Goal: Transaction & Acquisition: Obtain resource

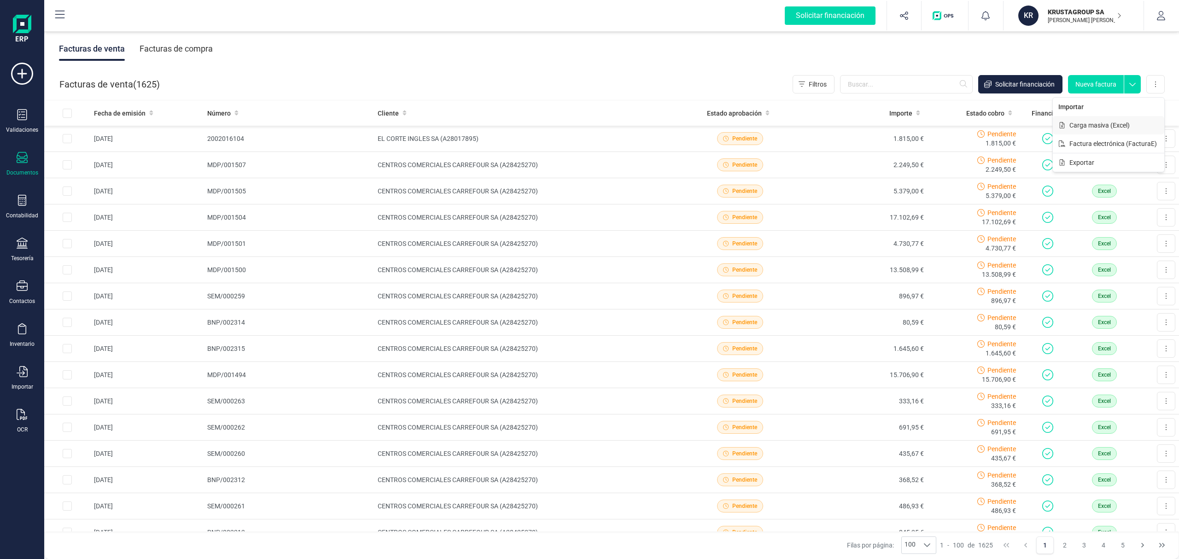
click at [1088, 126] on span "Carga masiva (Excel)" at bounding box center [1099, 125] width 60 height 9
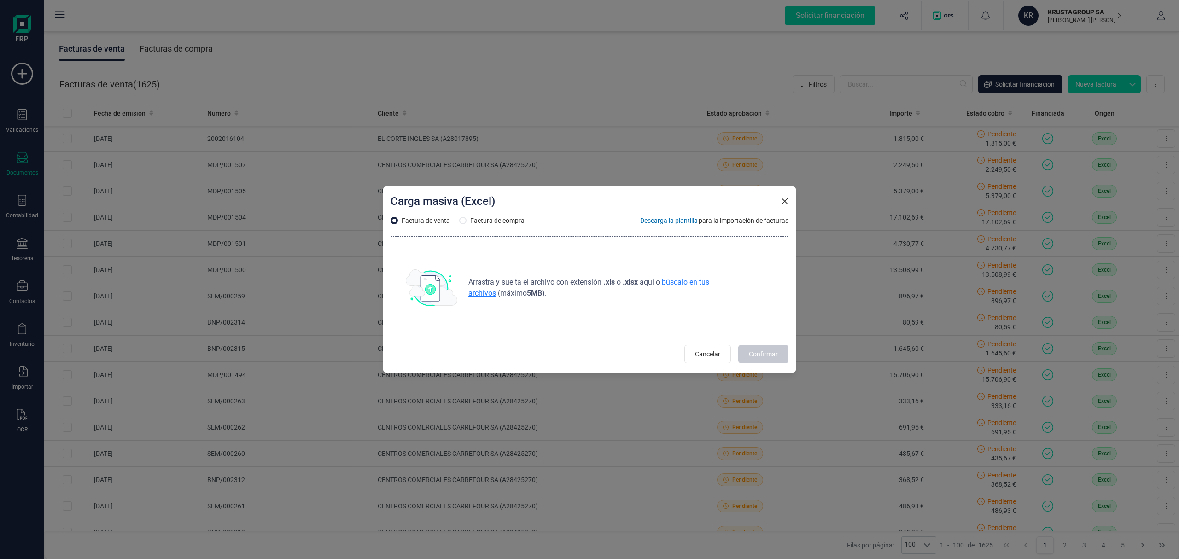
click at [682, 282] on span "búscalo en tus archivos" at bounding box center [588, 288] width 241 height 20
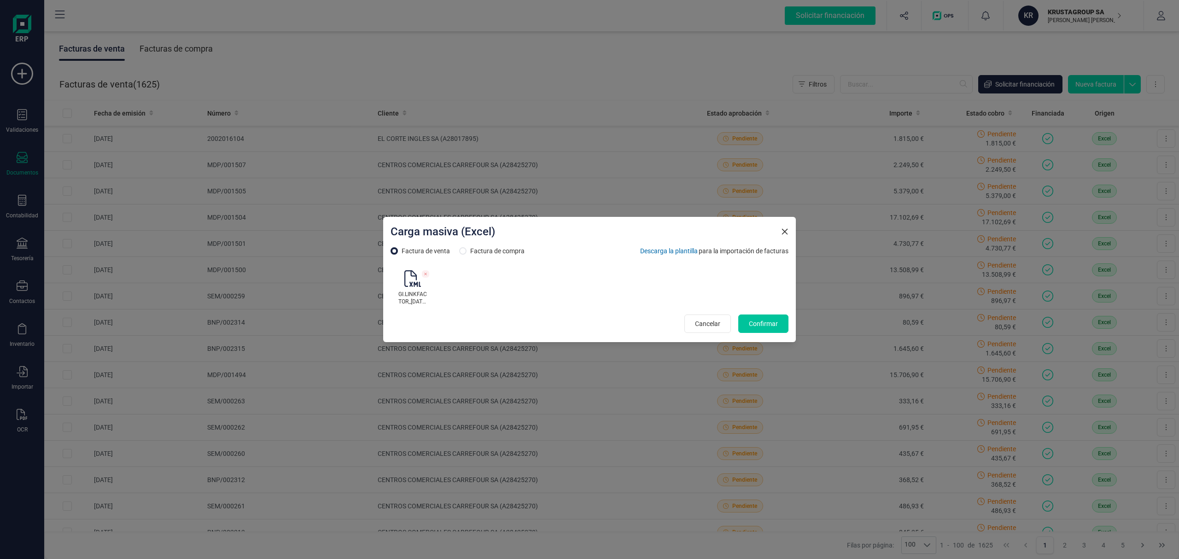
click at [773, 324] on span "Confirmar" at bounding box center [763, 323] width 29 height 9
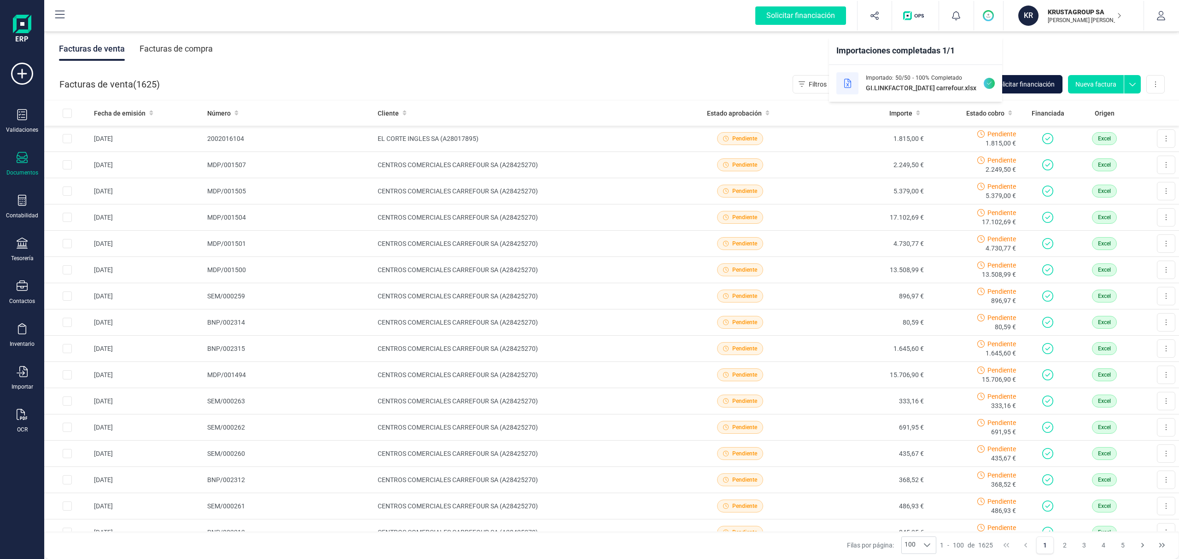
click at [1020, 86] on span "Solicitar financiación" at bounding box center [1024, 84] width 59 height 9
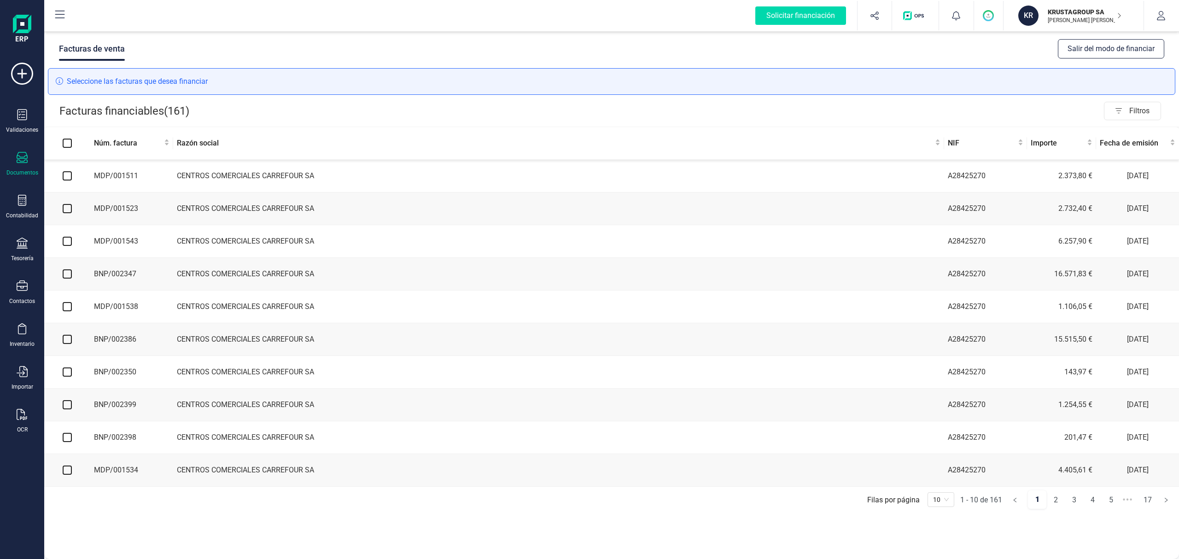
click at [68, 174] on input "checkbox" at bounding box center [67, 175] width 9 height 9
checkbox input "true"
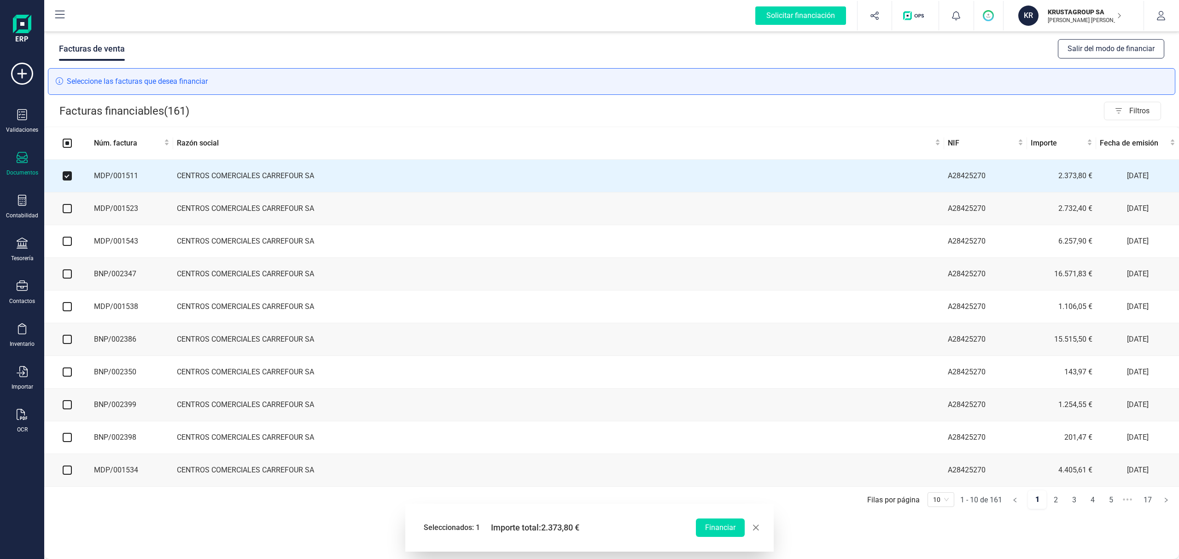
click at [65, 210] on input "checkbox" at bounding box center [67, 208] width 9 height 9
checkbox input "true"
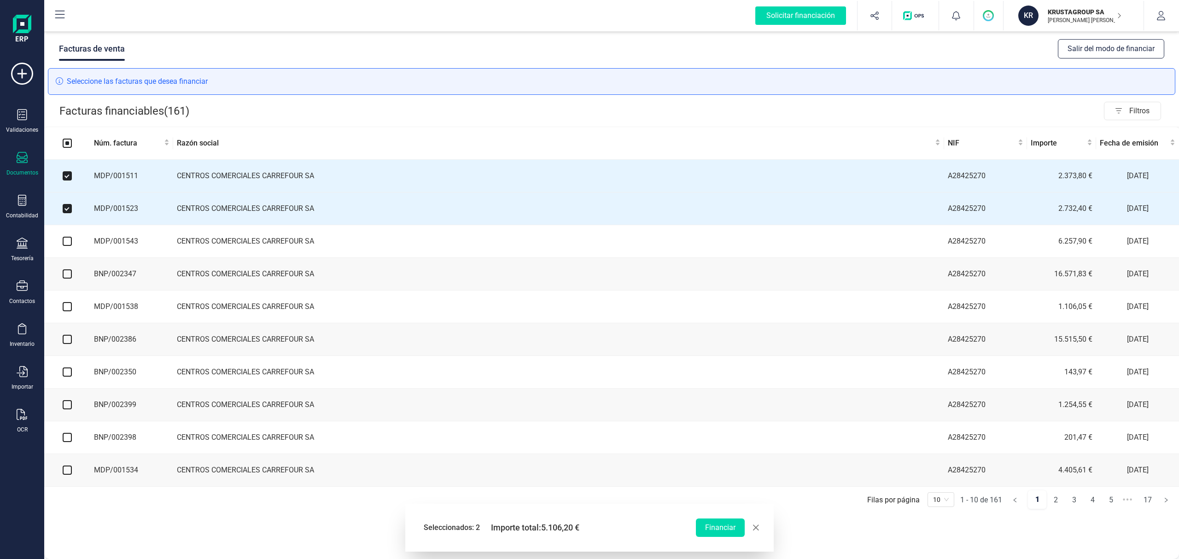
click at [64, 244] on input "checkbox" at bounding box center [67, 241] width 9 height 9
checkbox input "true"
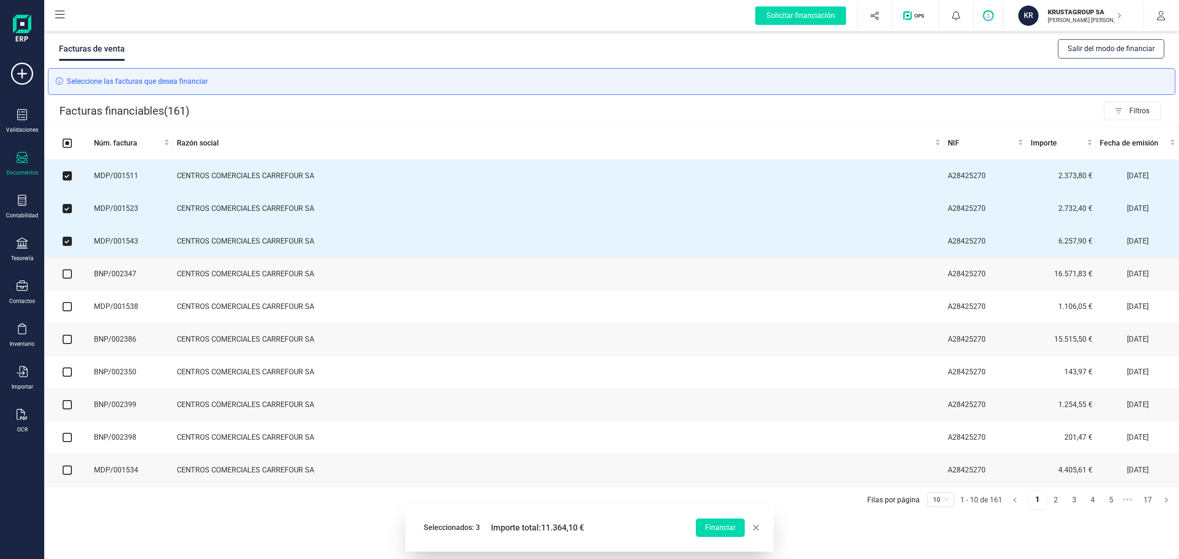
click at [66, 279] on input "checkbox" at bounding box center [67, 273] width 9 height 9
checkbox input "true"
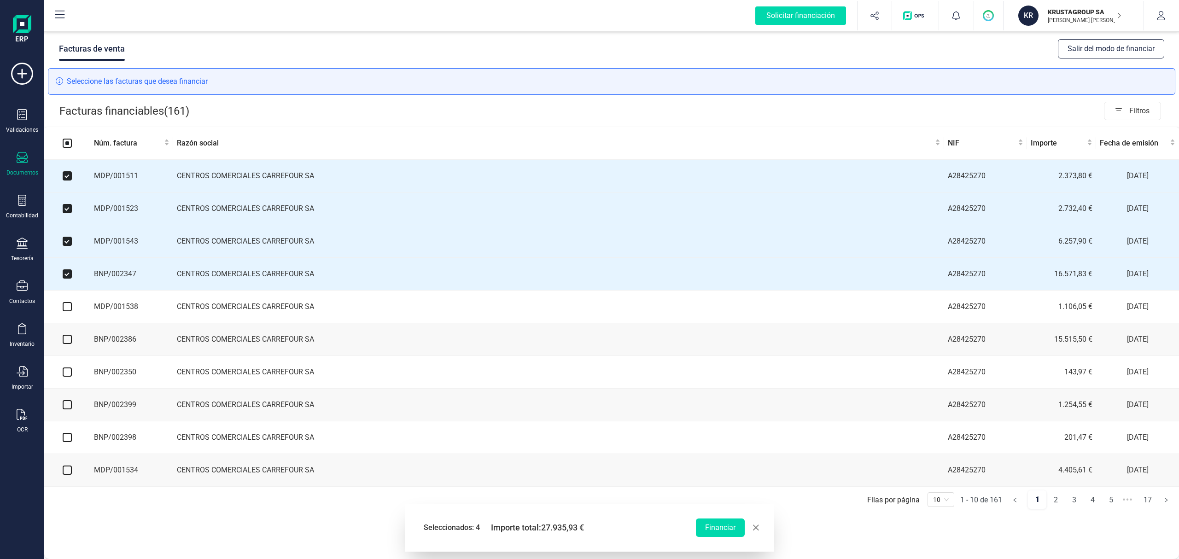
click at [65, 311] on input "checkbox" at bounding box center [67, 306] width 9 height 9
checkbox input "true"
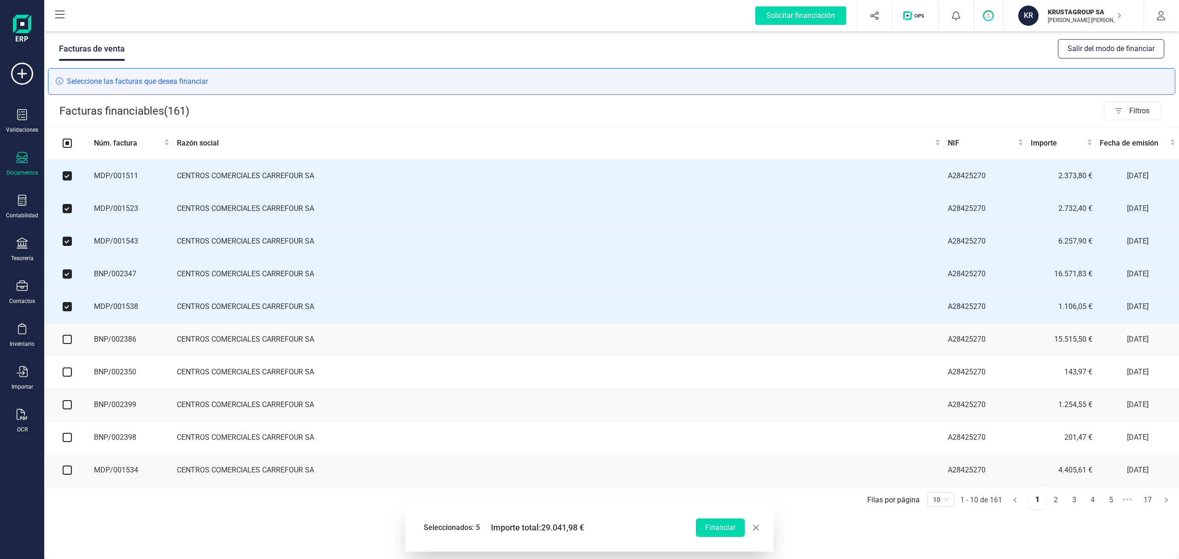
click at [71, 344] on input "checkbox" at bounding box center [67, 339] width 9 height 9
checkbox input "true"
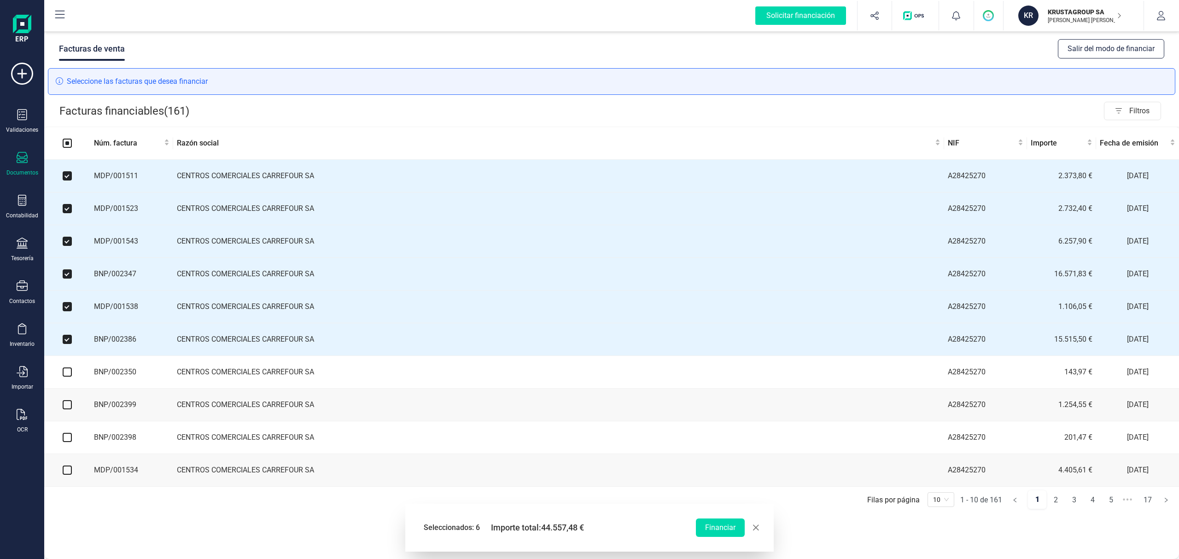
click at [64, 374] on input "checkbox" at bounding box center [67, 371] width 9 height 9
checkbox input "true"
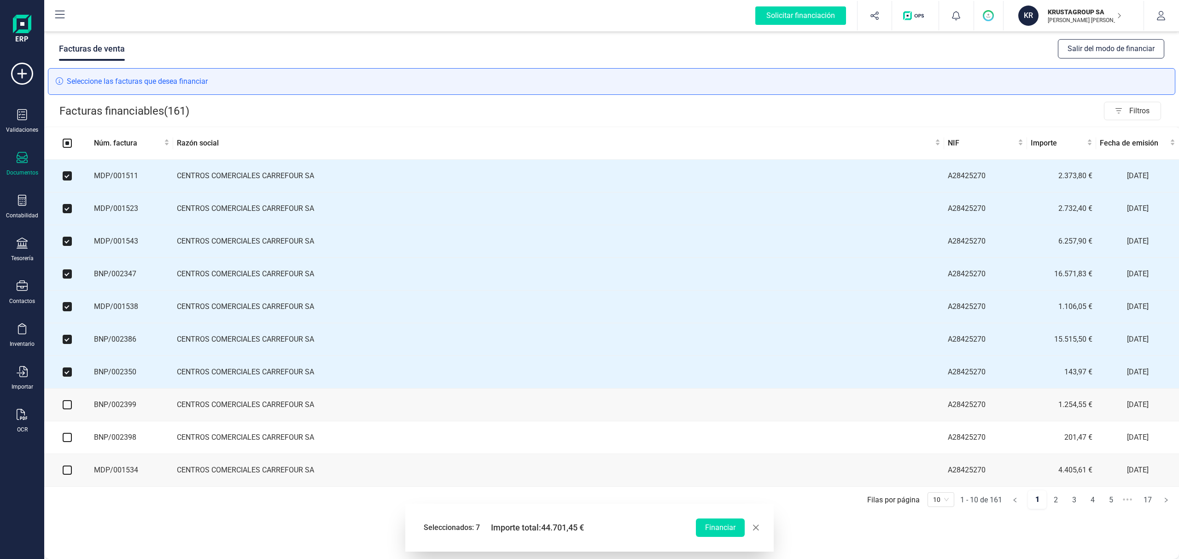
click at [66, 406] on input "checkbox" at bounding box center [67, 404] width 9 height 9
checkbox input "true"
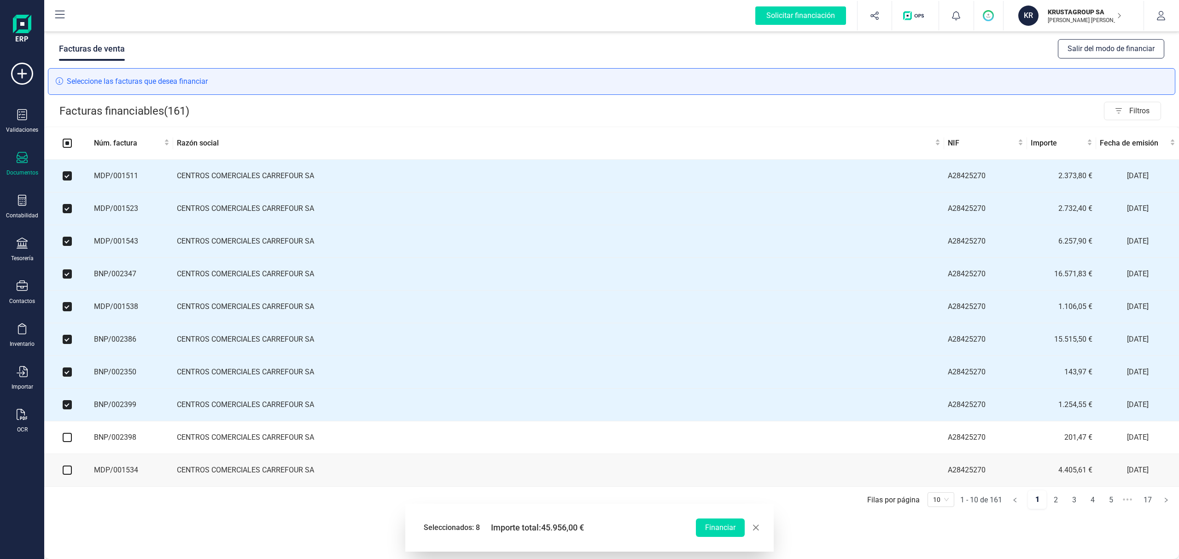
click at [65, 442] on input "checkbox" at bounding box center [67, 437] width 9 height 9
checkbox input "true"
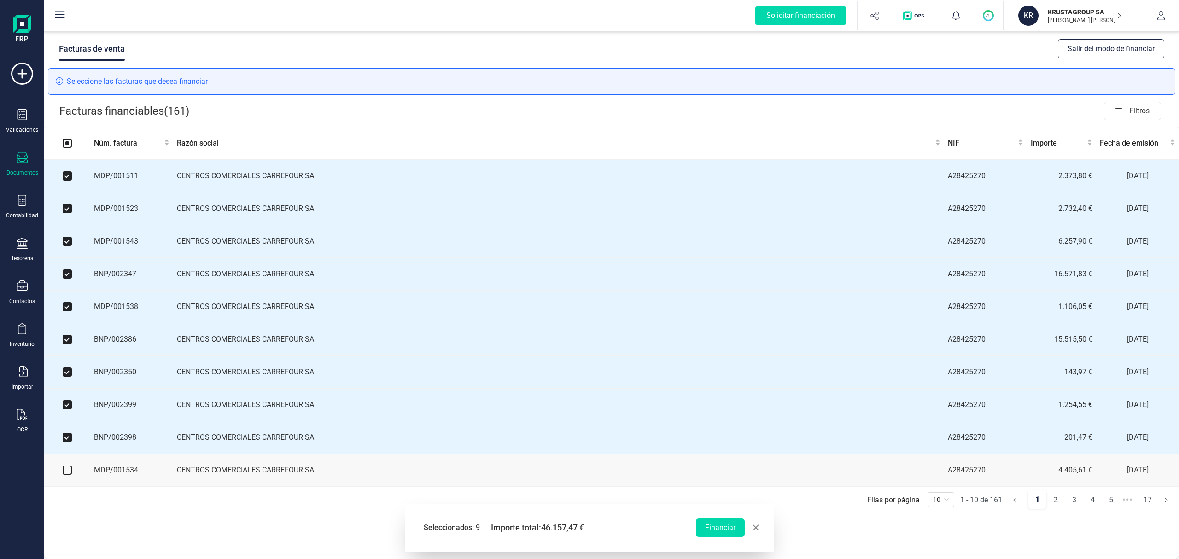
click at [66, 475] on input "checkbox" at bounding box center [67, 470] width 9 height 9
checkbox input "true"
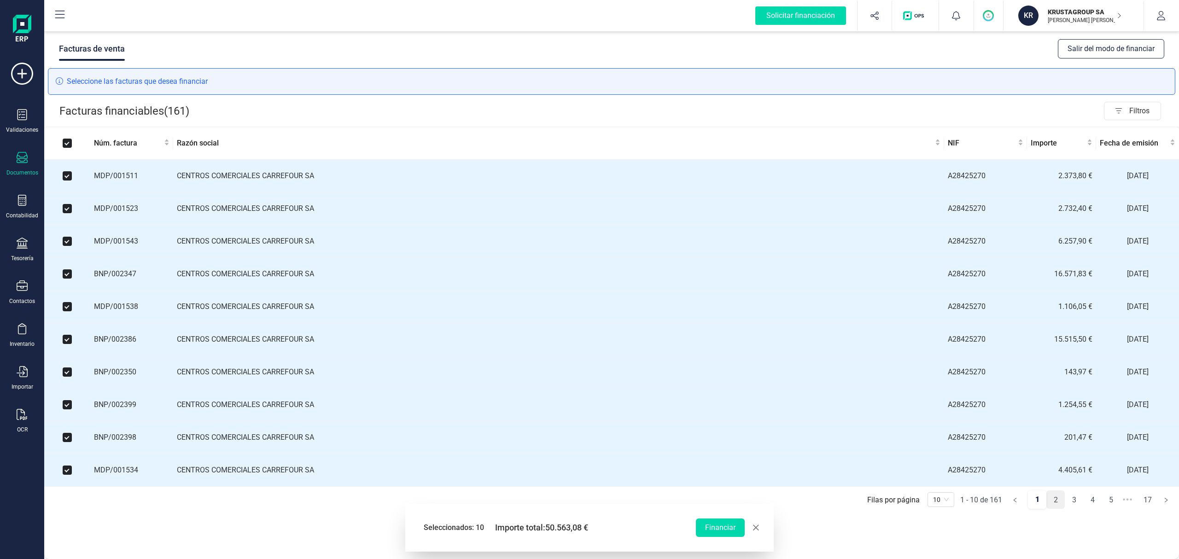
click at [1057, 506] on link "2" at bounding box center [1055, 500] width 17 height 18
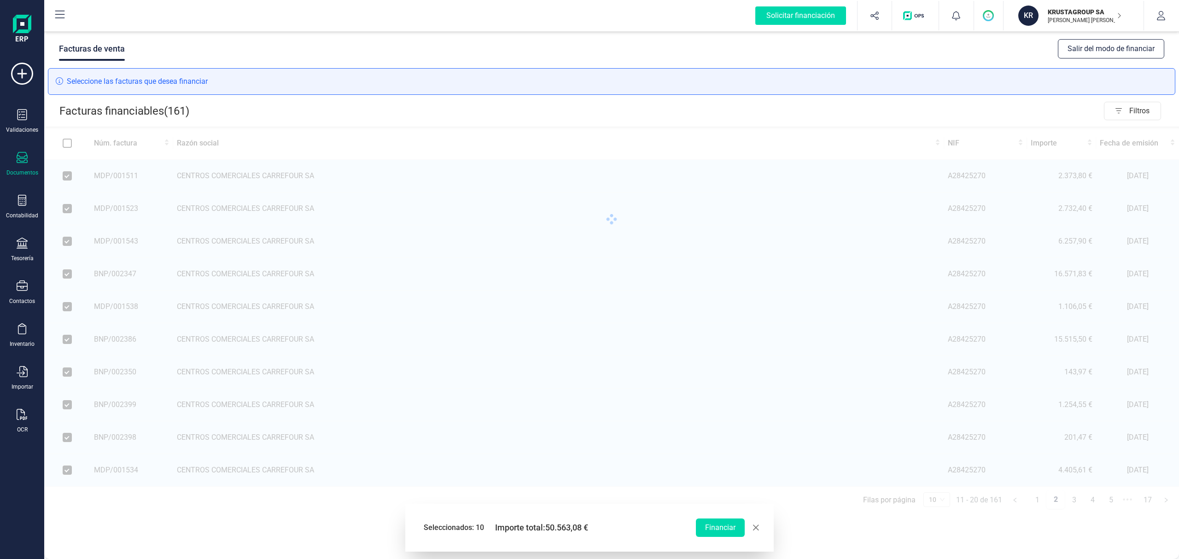
checkbox input "false"
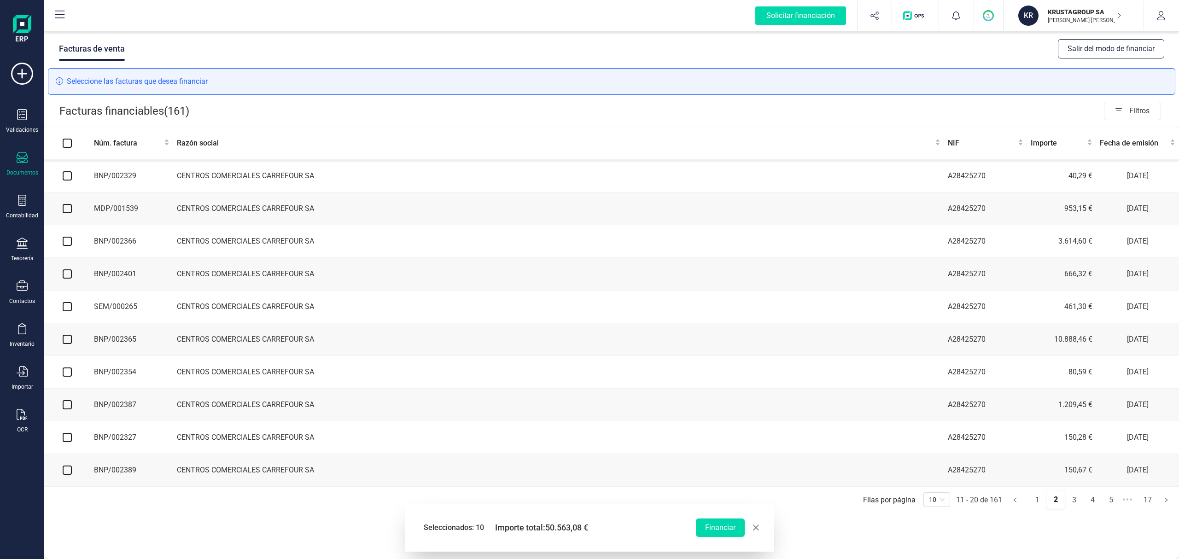
click at [63, 177] on input "checkbox" at bounding box center [67, 175] width 9 height 9
checkbox input "true"
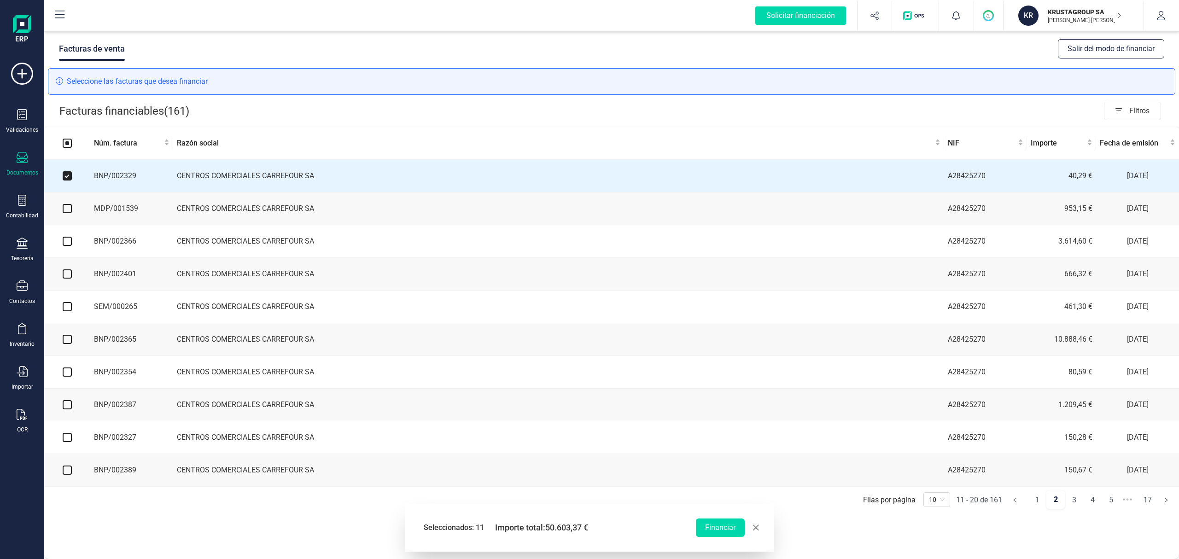
click at [66, 209] on input "checkbox" at bounding box center [67, 208] width 9 height 9
checkbox input "true"
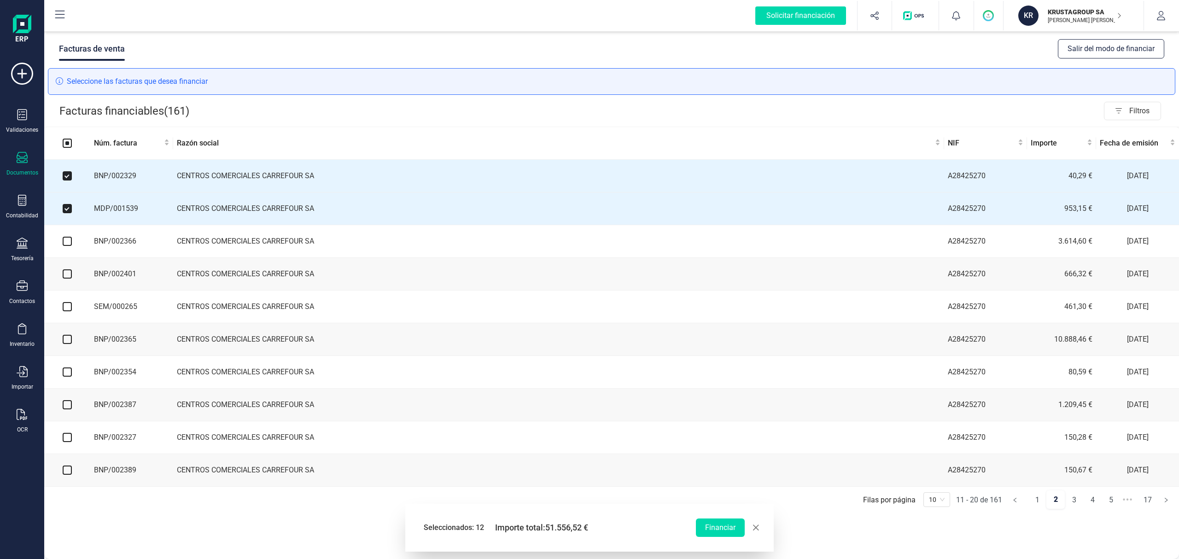
click at [64, 242] on input "checkbox" at bounding box center [67, 241] width 9 height 9
checkbox input "true"
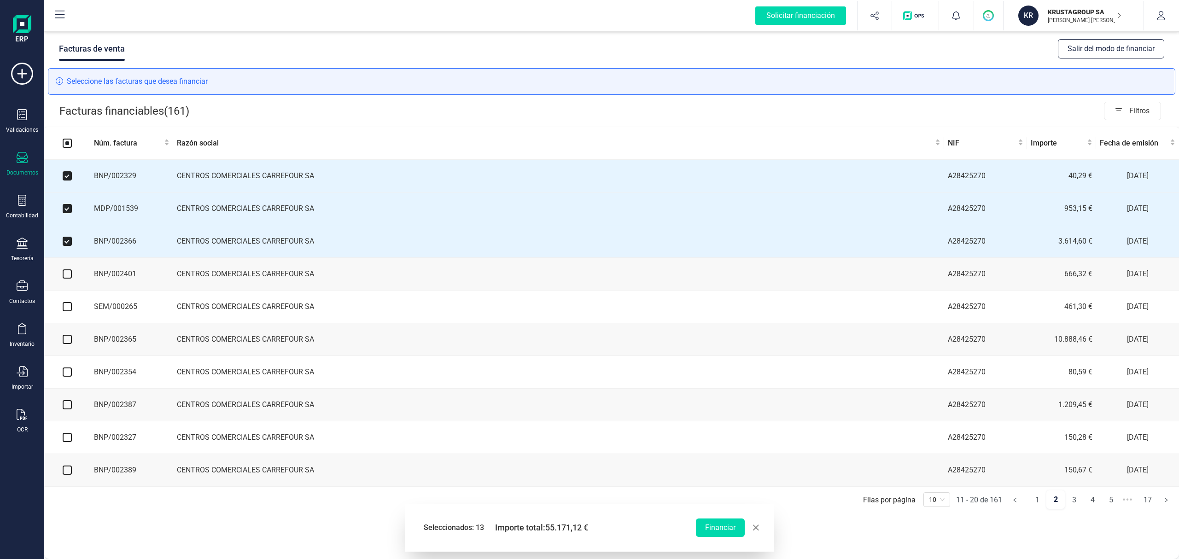
click at [67, 279] on input "checkbox" at bounding box center [67, 273] width 9 height 9
checkbox input "true"
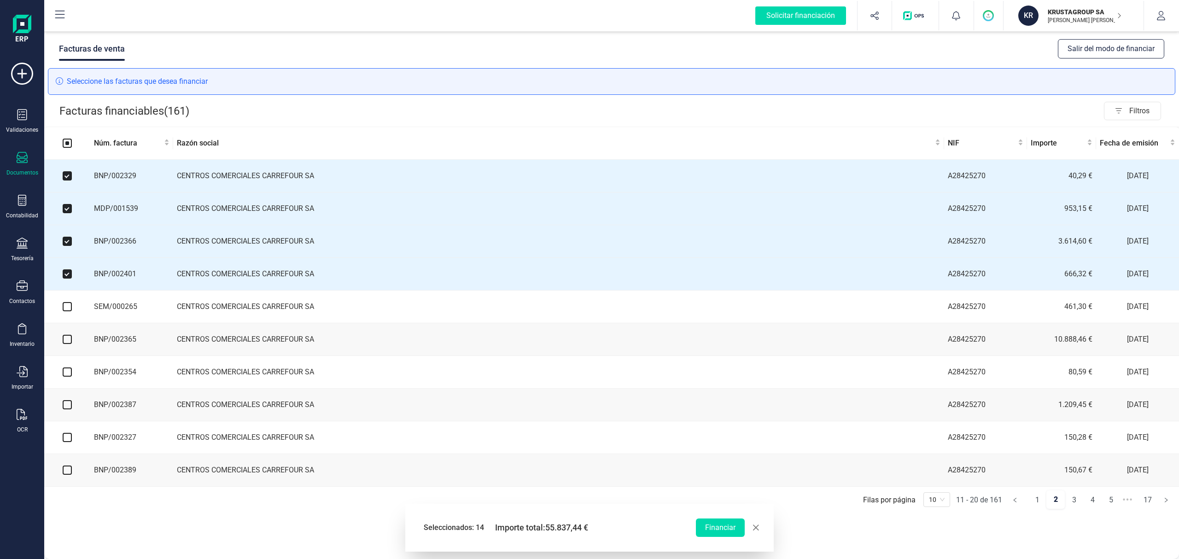
click at [64, 306] on input "checkbox" at bounding box center [67, 306] width 9 height 9
checkbox input "true"
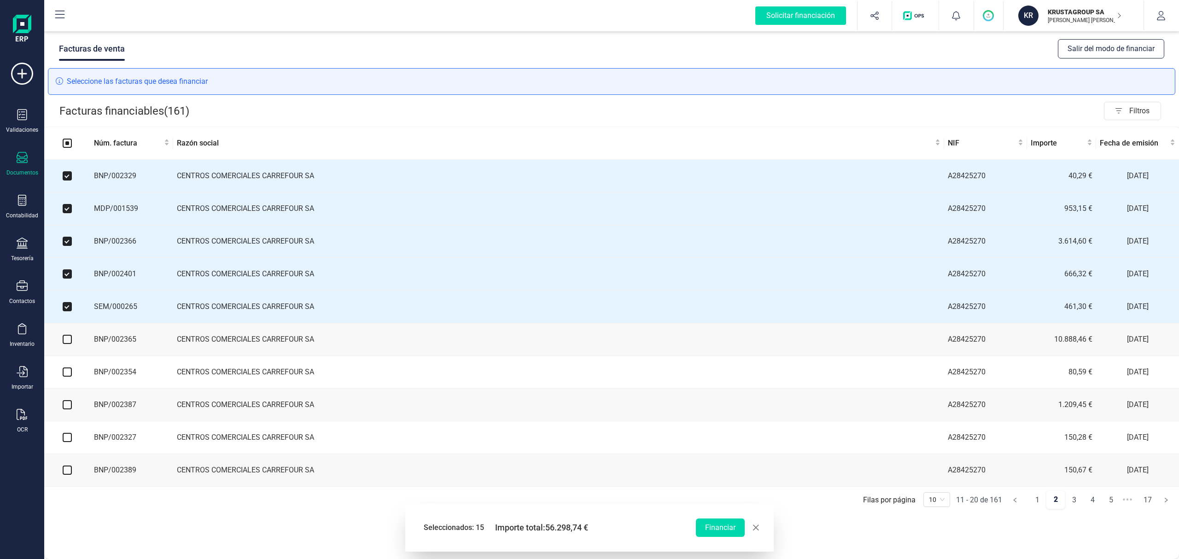
click at [69, 341] on input "checkbox" at bounding box center [67, 339] width 9 height 9
checkbox input "true"
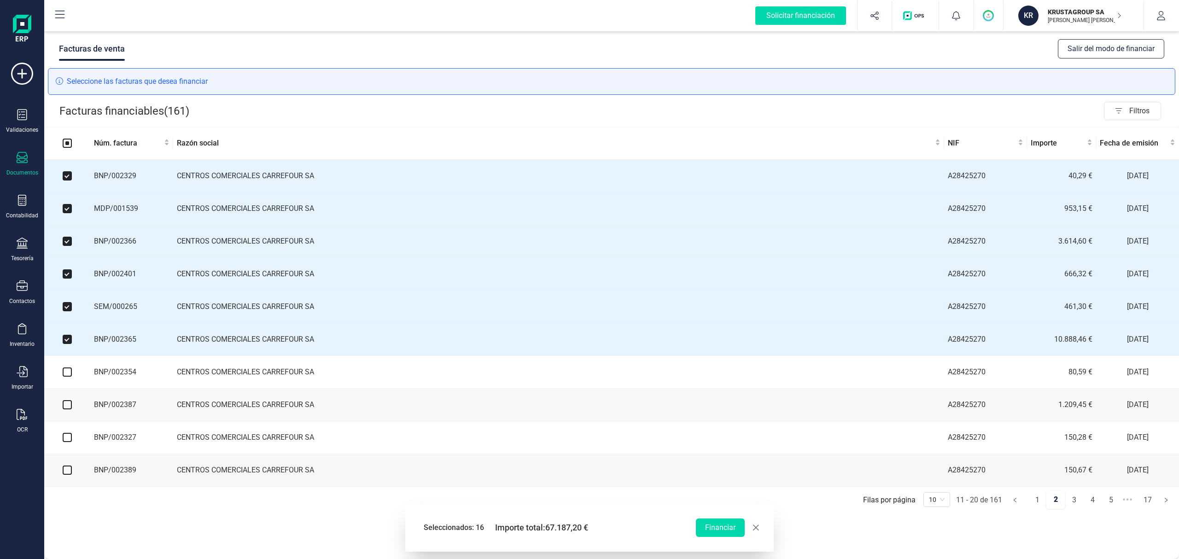
click at [65, 376] on input "checkbox" at bounding box center [67, 371] width 9 height 9
checkbox input "true"
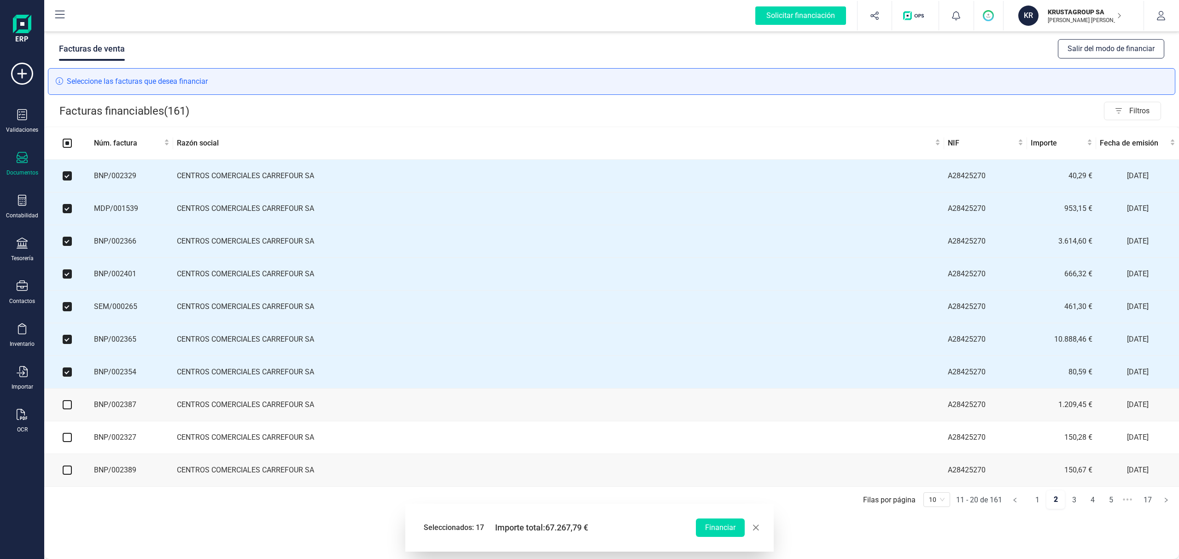
click at [65, 405] on input "checkbox" at bounding box center [67, 404] width 9 height 9
checkbox input "true"
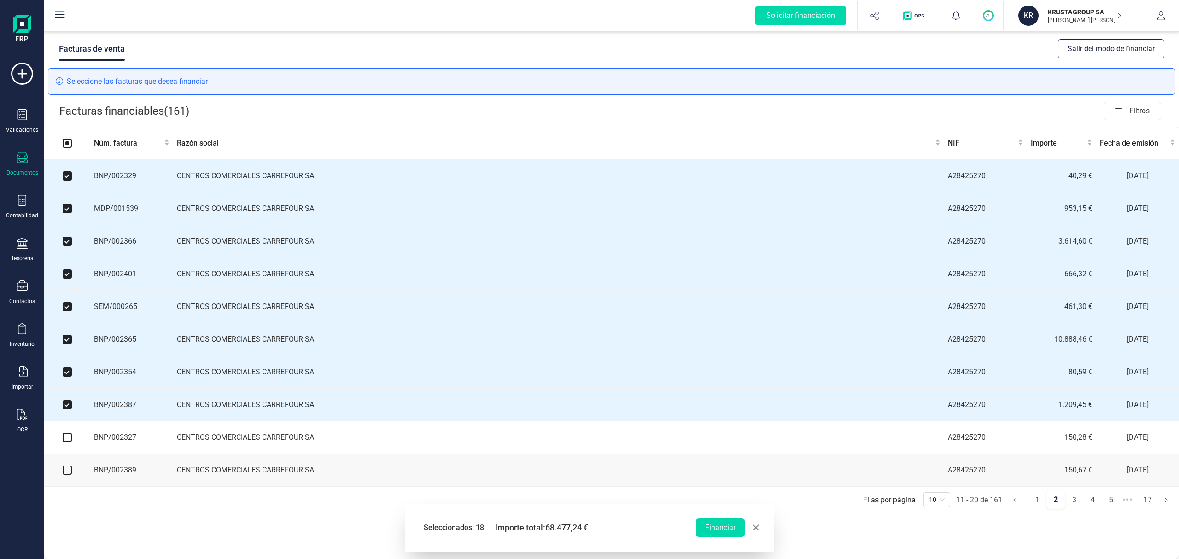
click at [66, 442] on input "checkbox" at bounding box center [67, 437] width 9 height 9
checkbox input "true"
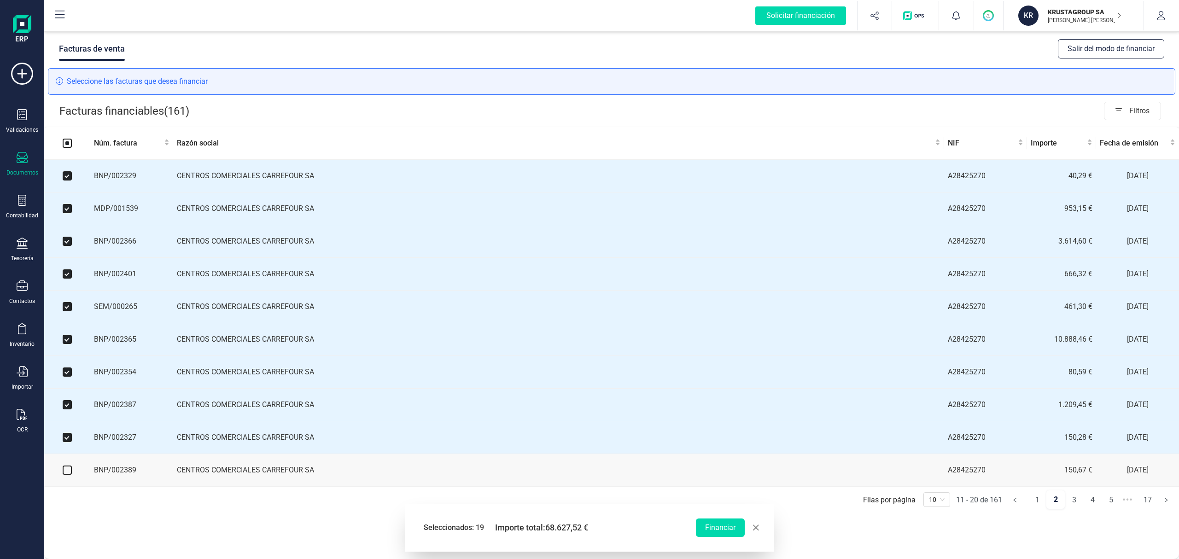
click at [66, 475] on input "checkbox" at bounding box center [67, 470] width 9 height 9
checkbox input "true"
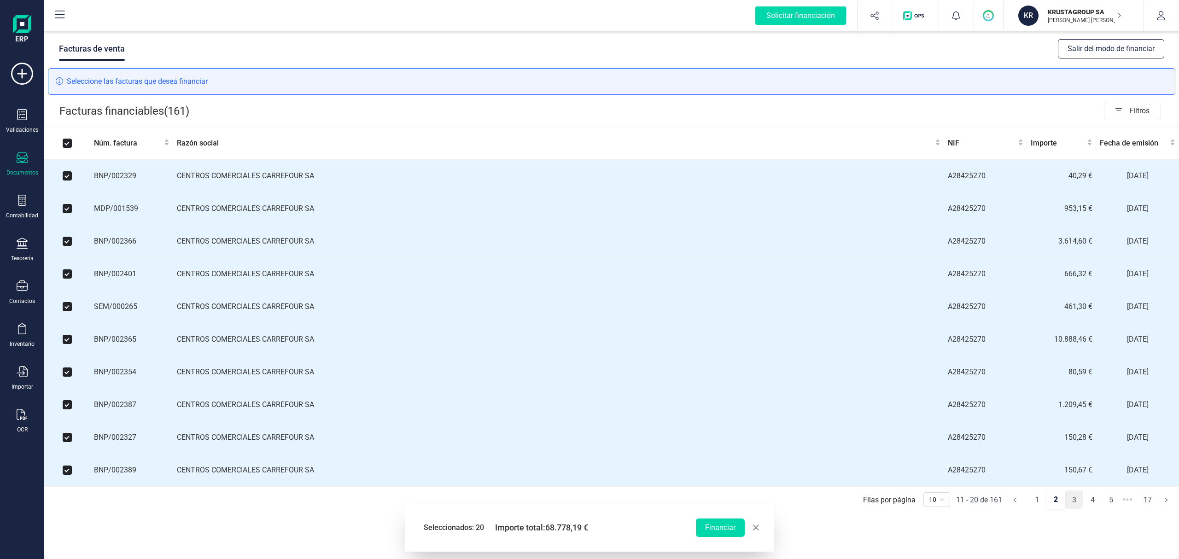
click at [1075, 503] on link "3" at bounding box center [1073, 500] width 17 height 18
checkbox input "false"
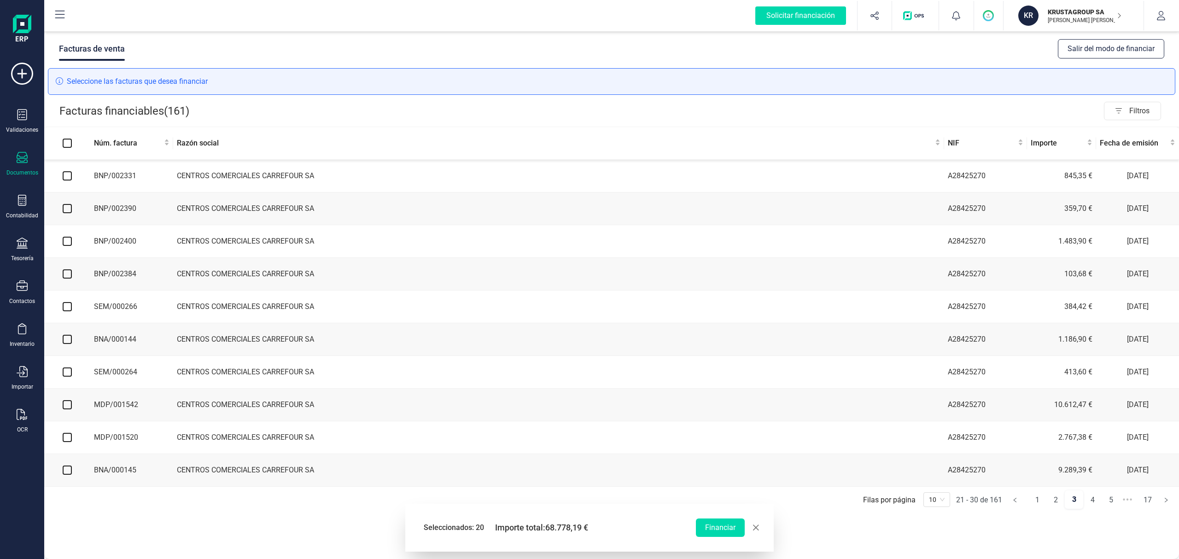
click at [68, 180] on input "checkbox" at bounding box center [67, 175] width 9 height 9
checkbox input "true"
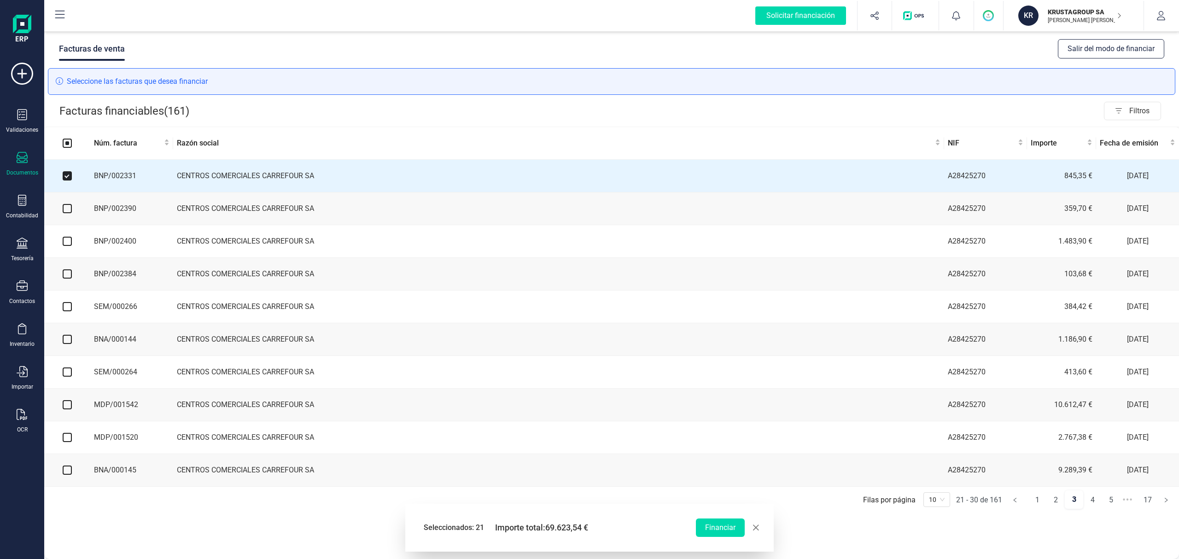
click at [65, 210] on input "checkbox" at bounding box center [67, 208] width 9 height 9
checkbox input "true"
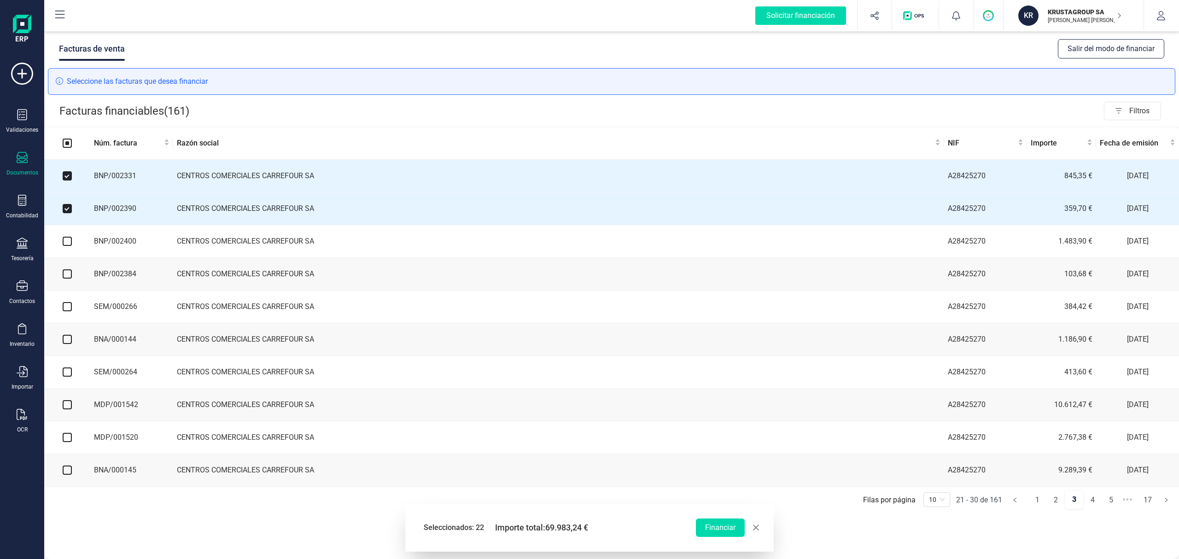
click at [65, 242] on input "checkbox" at bounding box center [67, 241] width 9 height 9
checkbox input "true"
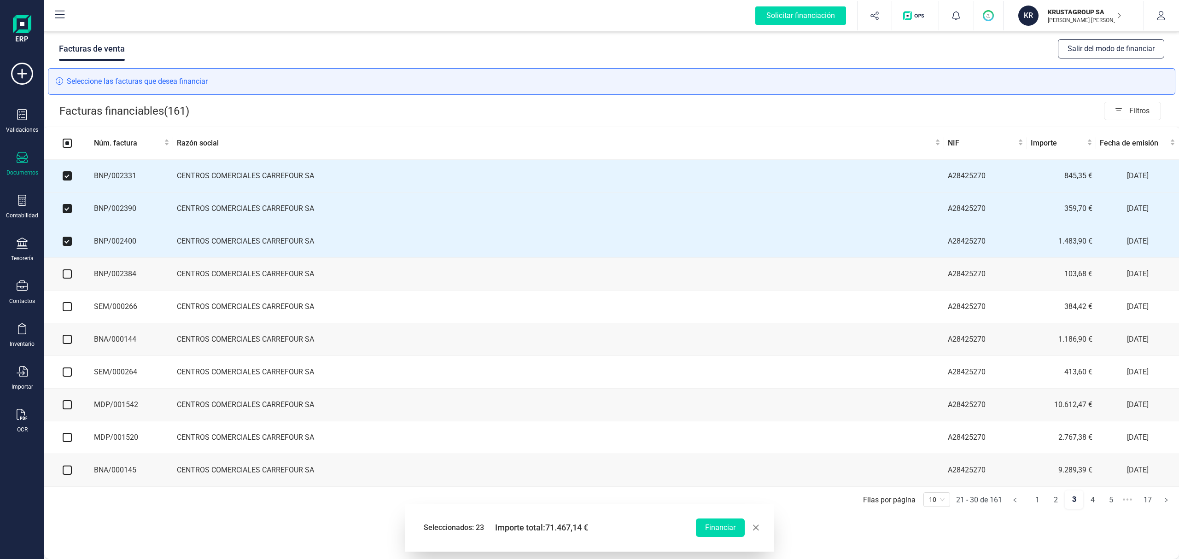
click at [65, 279] on input "checkbox" at bounding box center [67, 273] width 9 height 9
checkbox input "true"
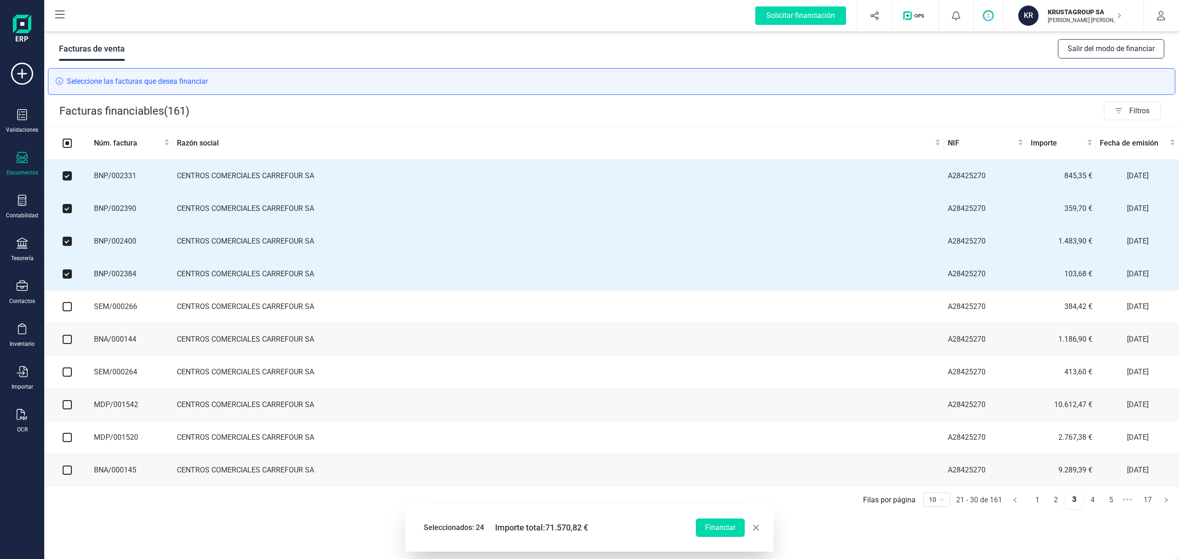
click at [66, 311] on input "checkbox" at bounding box center [67, 306] width 9 height 9
checkbox input "true"
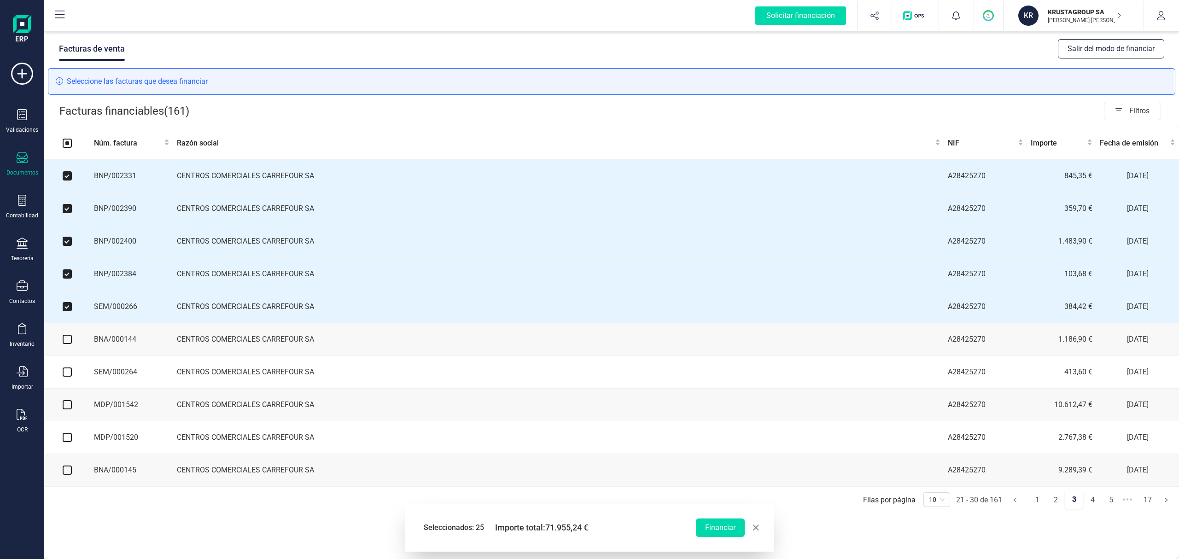
click at [65, 344] on input "checkbox" at bounding box center [67, 339] width 9 height 9
checkbox input "true"
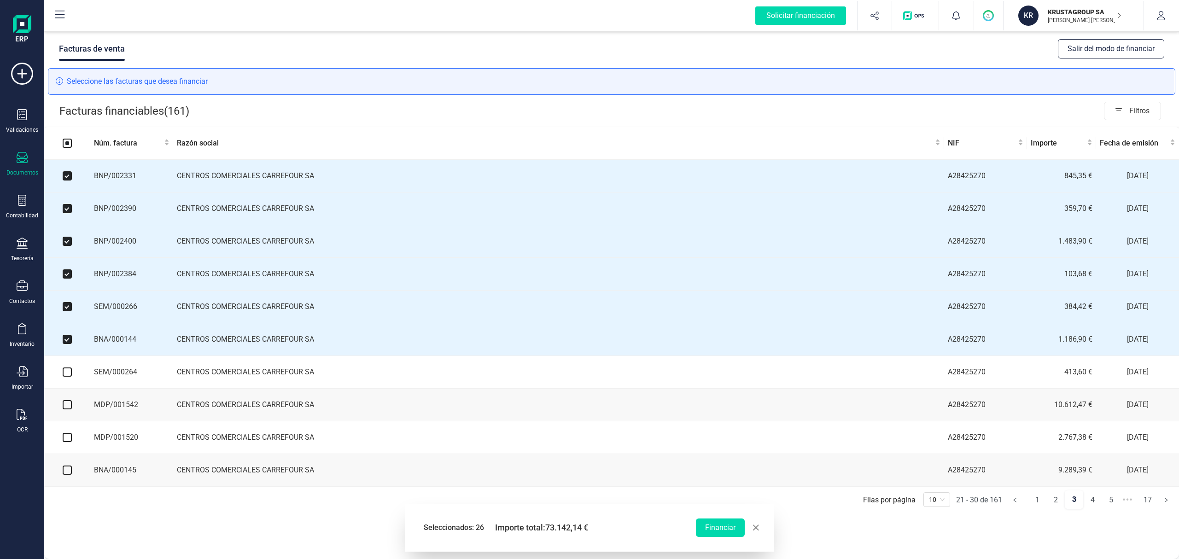
click at [69, 377] on input "checkbox" at bounding box center [67, 371] width 9 height 9
checkbox input "true"
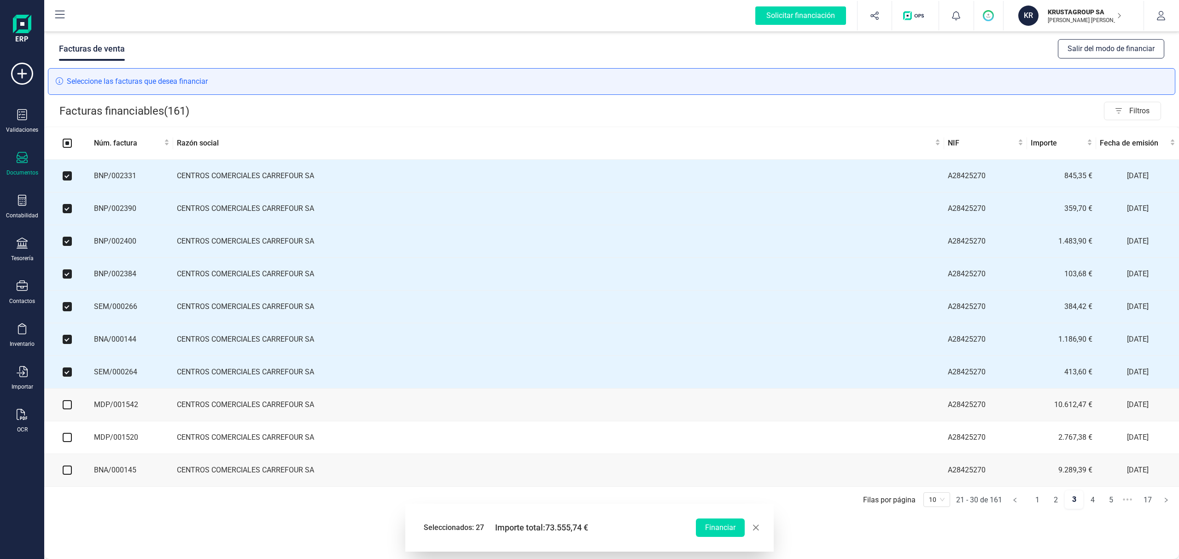
click at [66, 409] on input "checkbox" at bounding box center [67, 404] width 9 height 9
checkbox input "true"
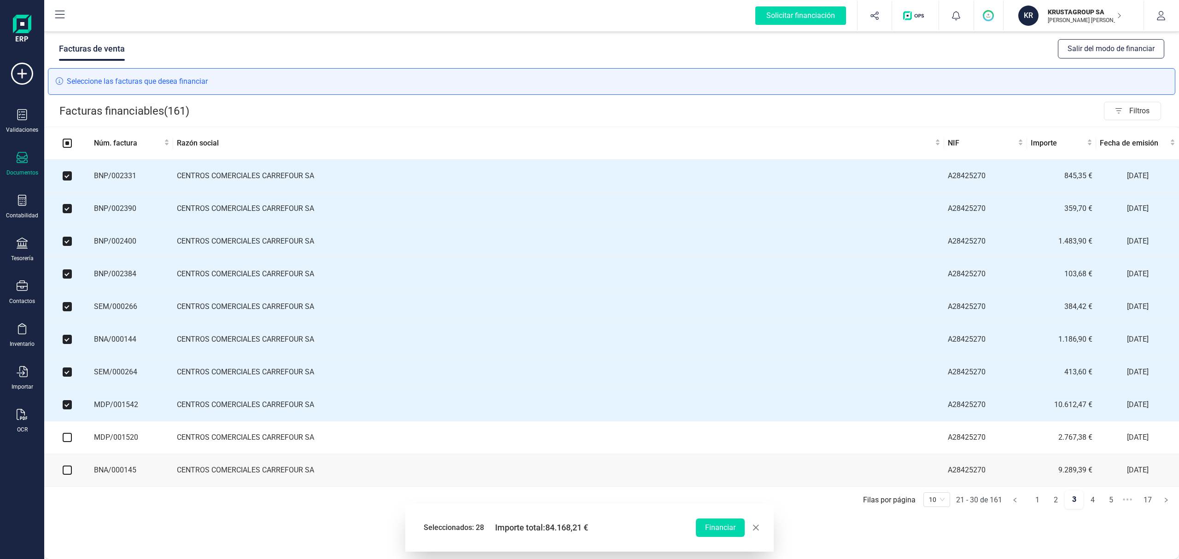
click at [64, 442] on input "checkbox" at bounding box center [67, 437] width 9 height 9
checkbox input "true"
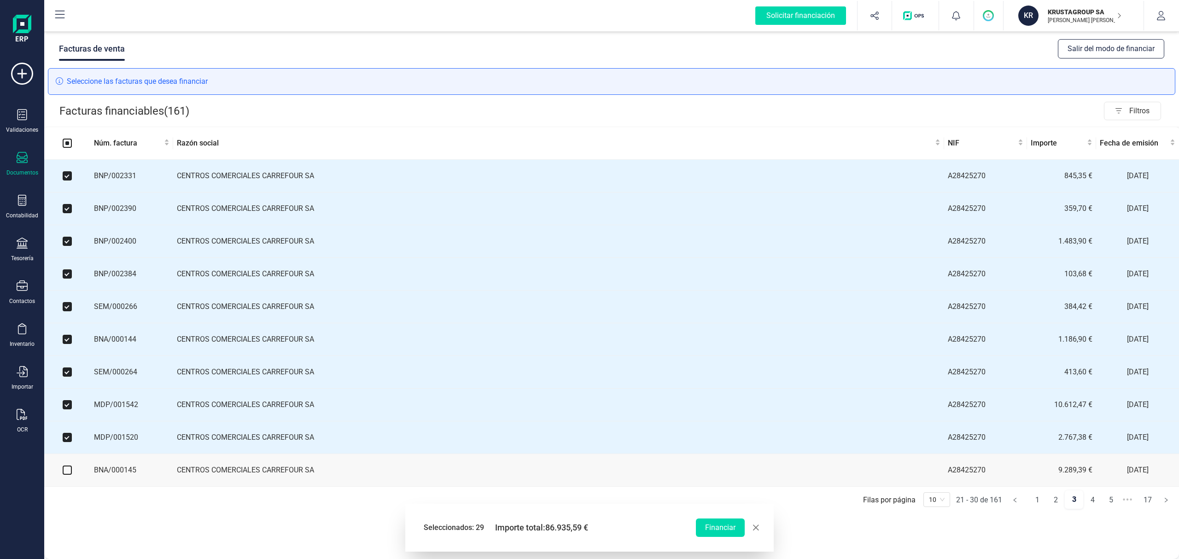
click at [67, 475] on input "checkbox" at bounding box center [67, 470] width 9 height 9
checkbox input "true"
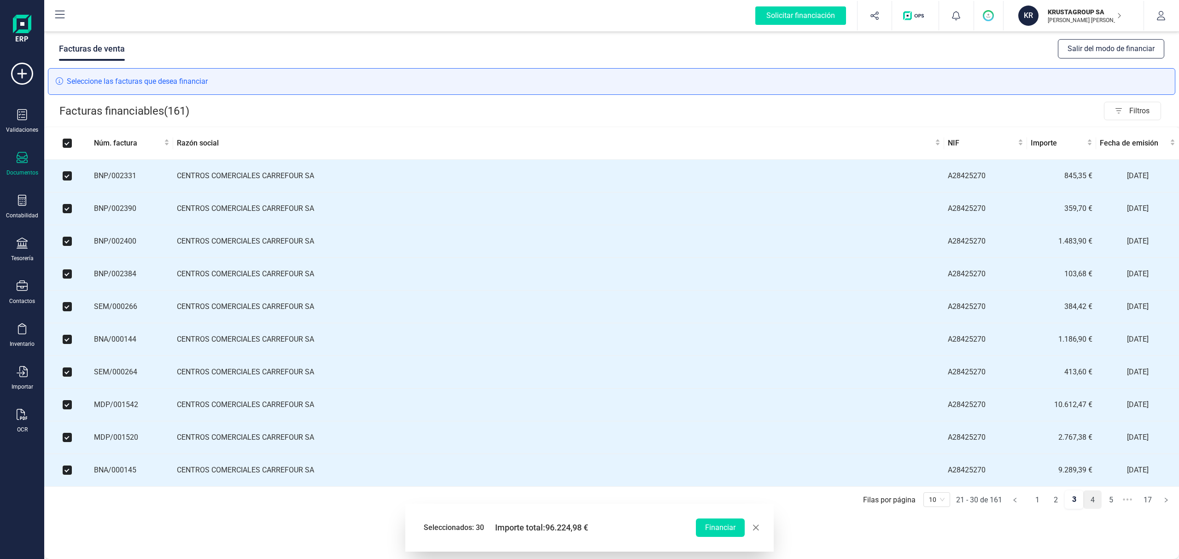
click at [1092, 502] on link "4" at bounding box center [1091, 500] width 17 height 18
checkbox input "false"
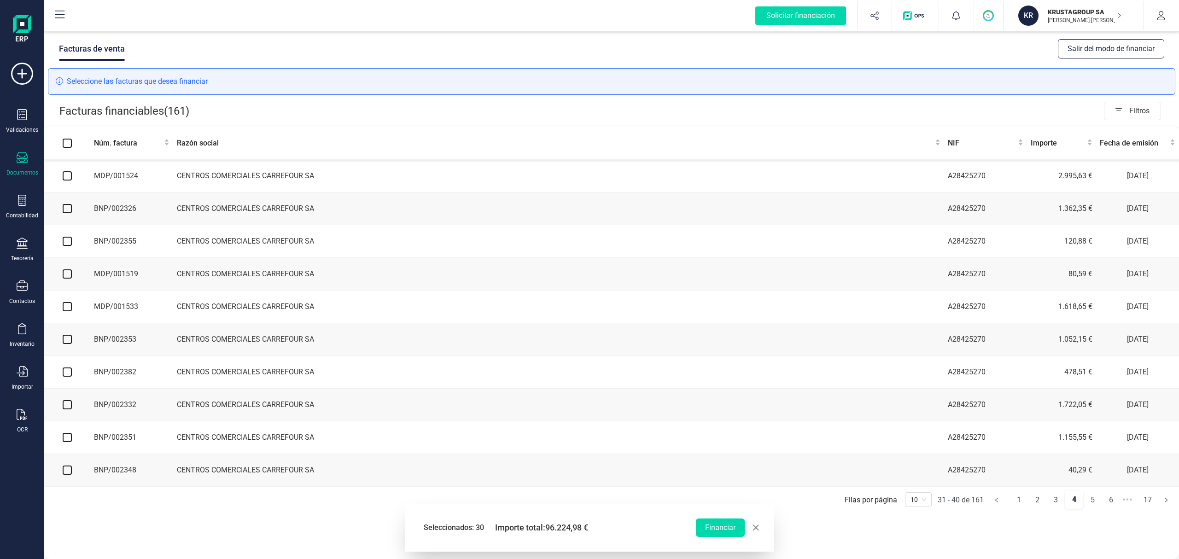
click at [68, 178] on input "checkbox" at bounding box center [67, 175] width 9 height 9
checkbox input "true"
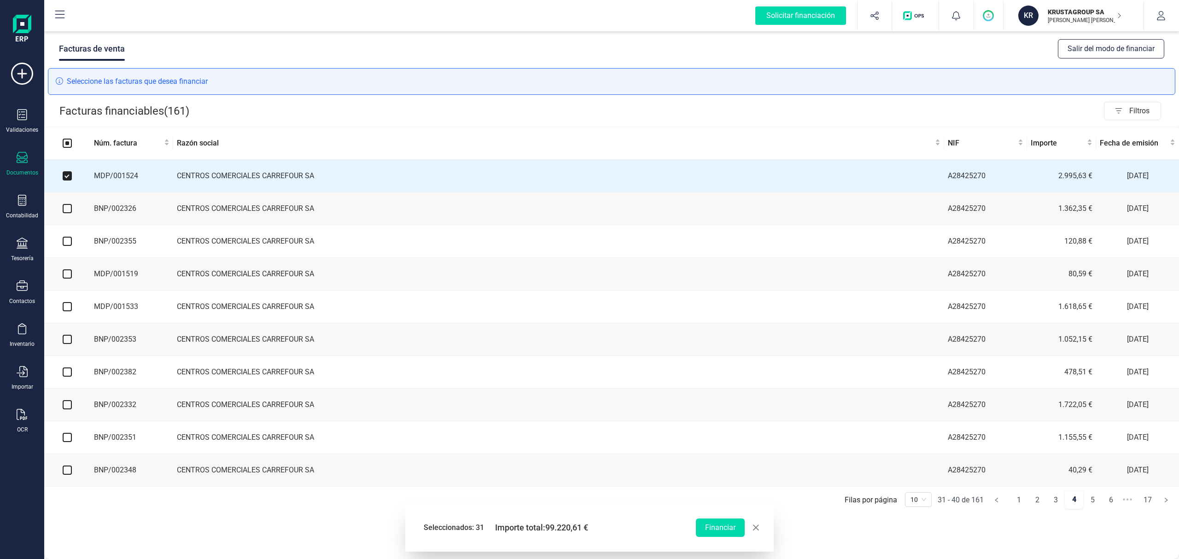
click at [68, 211] on input "checkbox" at bounding box center [67, 208] width 9 height 9
checkbox input "true"
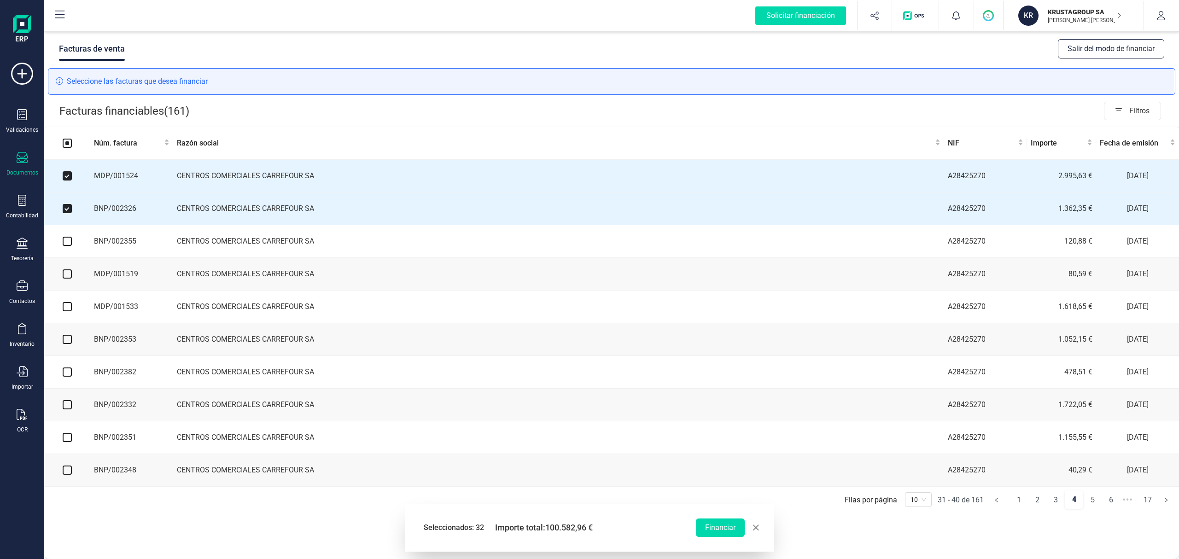
click at [69, 239] on input "checkbox" at bounding box center [67, 241] width 9 height 9
checkbox input "true"
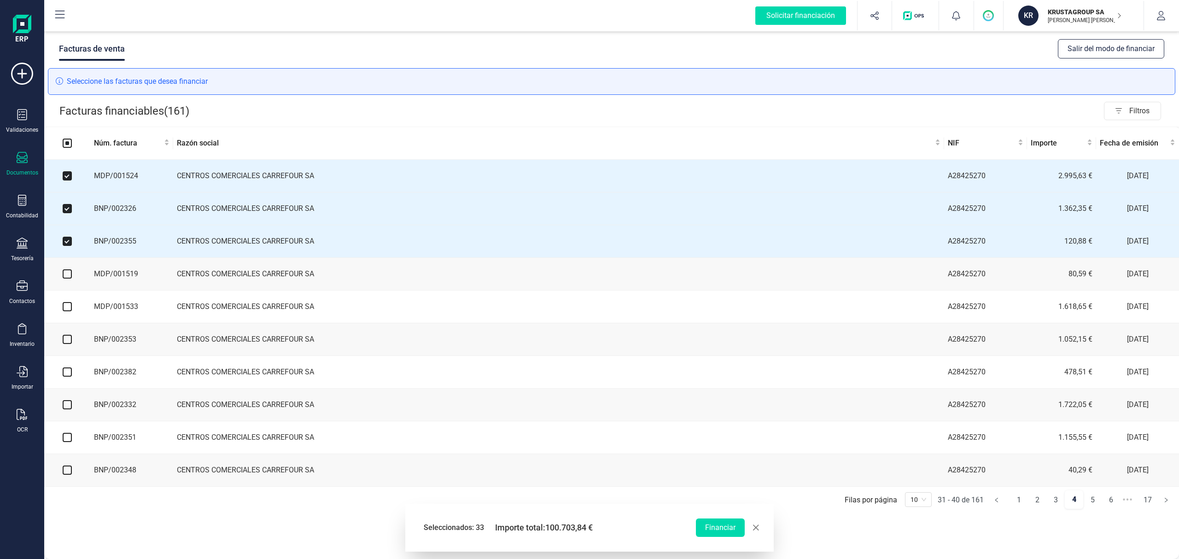
click at [68, 278] on input "checkbox" at bounding box center [67, 273] width 9 height 9
checkbox input "true"
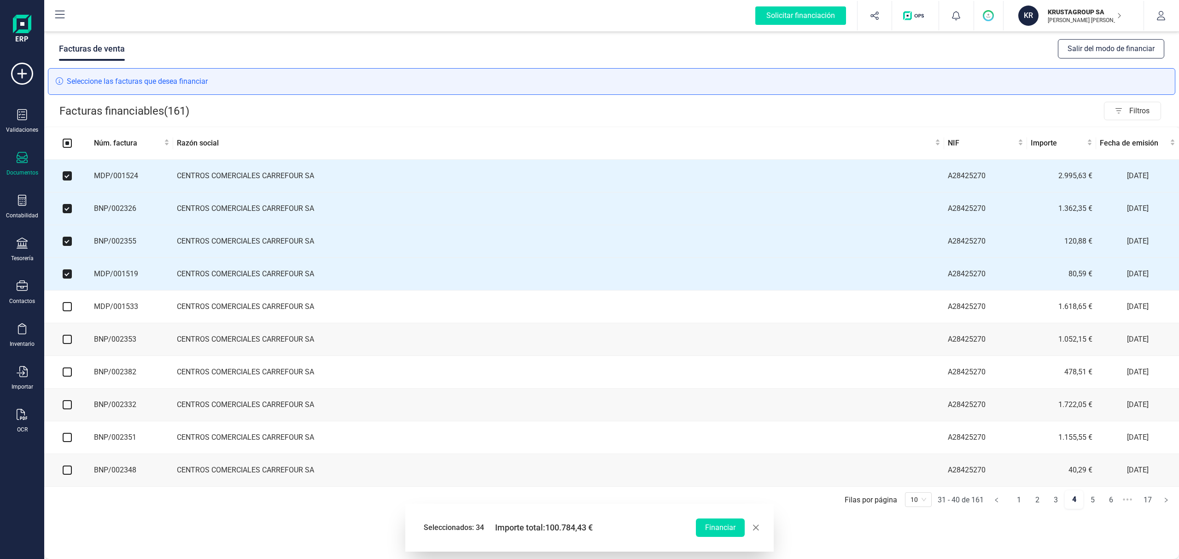
click at [71, 311] on input "checkbox" at bounding box center [67, 306] width 9 height 9
checkbox input "true"
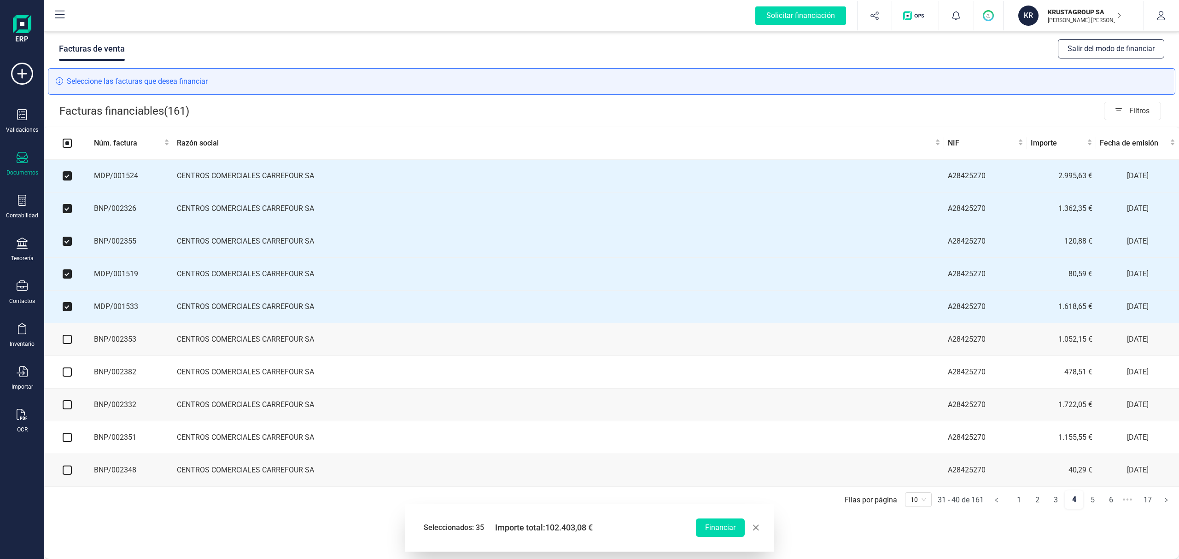
click at [65, 344] on input "checkbox" at bounding box center [67, 339] width 9 height 9
checkbox input "true"
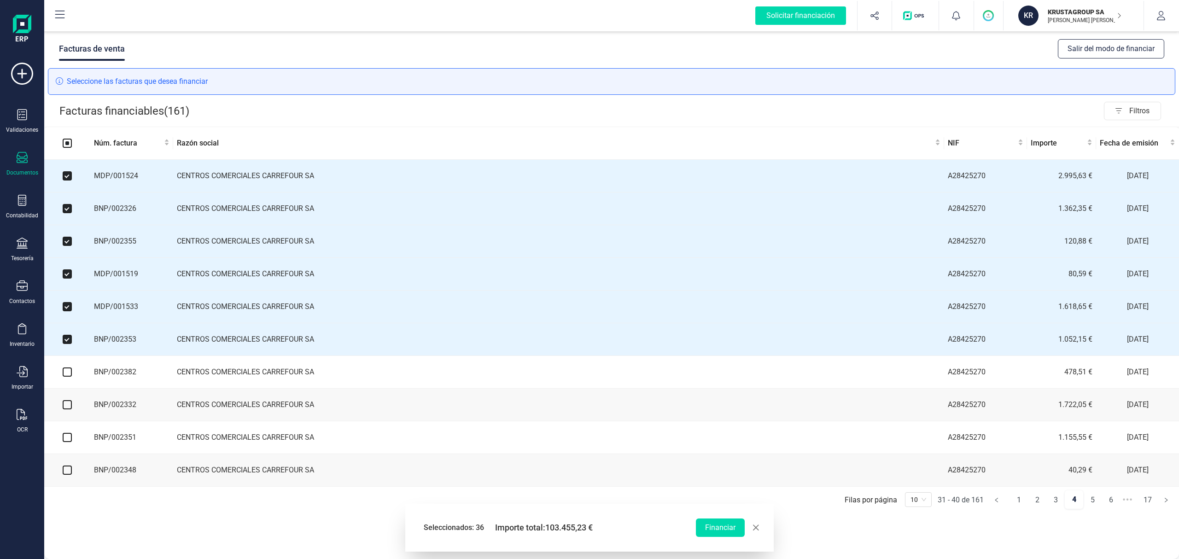
click at [64, 376] on input "checkbox" at bounding box center [67, 371] width 9 height 9
checkbox input "true"
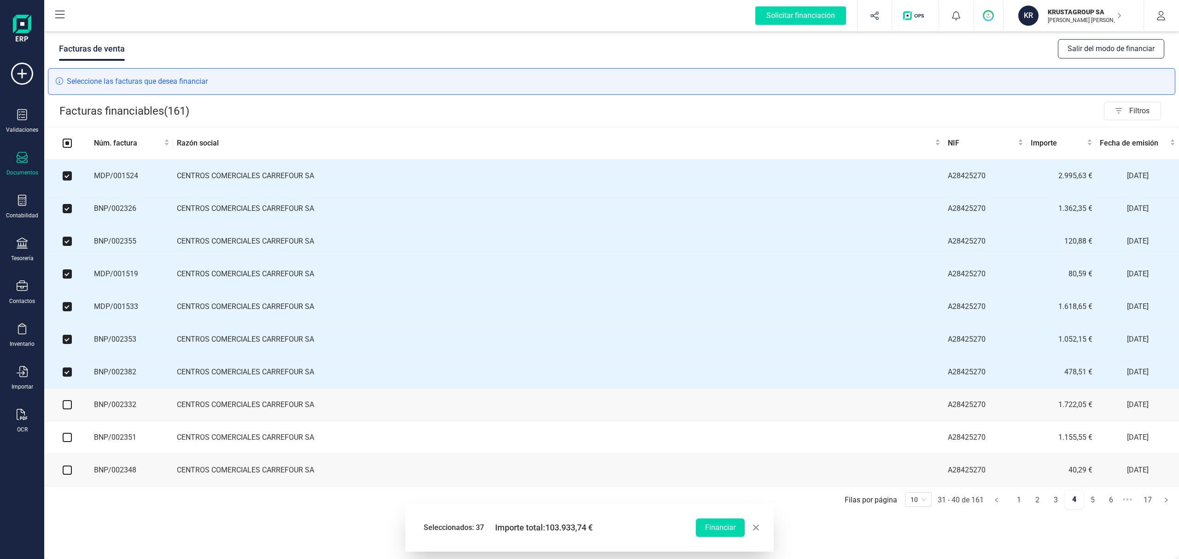
click at [68, 409] on input "checkbox" at bounding box center [67, 404] width 9 height 9
checkbox input "true"
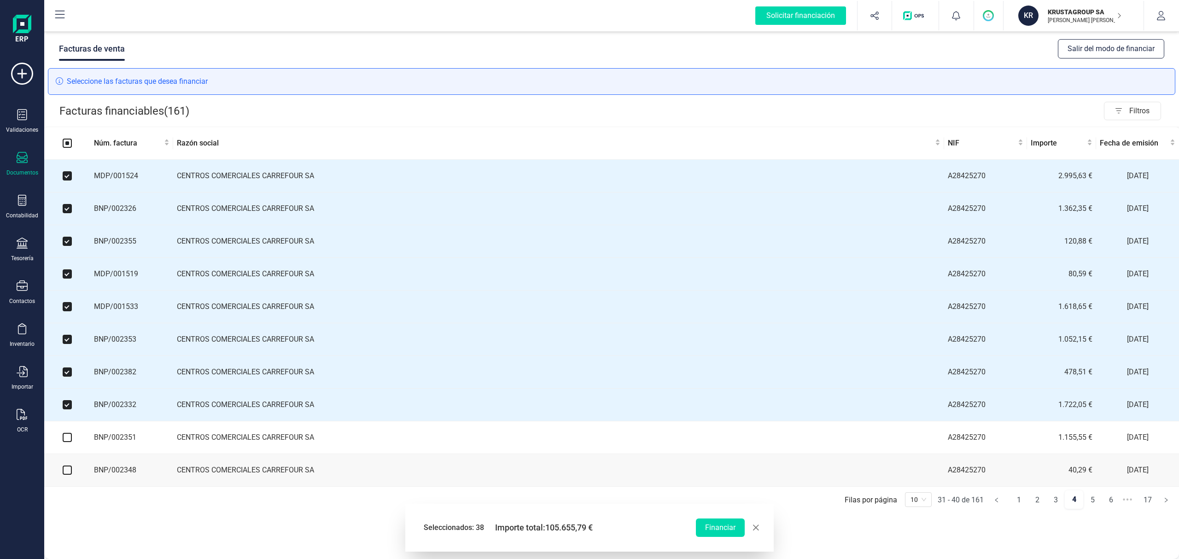
click at [65, 442] on input "checkbox" at bounding box center [67, 437] width 9 height 9
checkbox input "true"
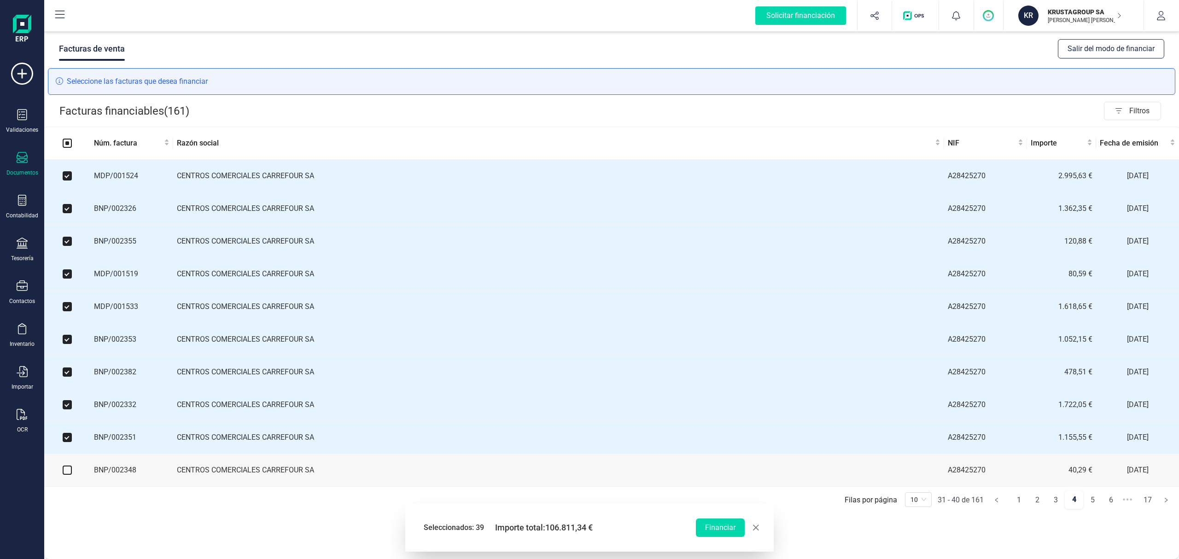
click at [67, 475] on input "checkbox" at bounding box center [67, 470] width 9 height 9
checkbox input "true"
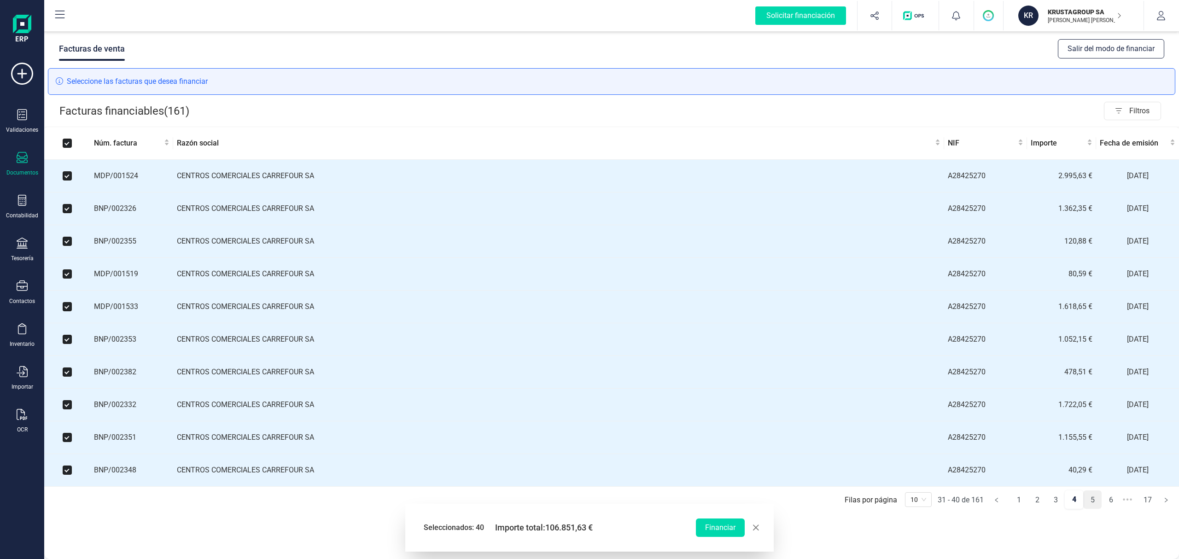
click at [1091, 509] on link "5" at bounding box center [1091, 500] width 17 height 18
checkbox input "false"
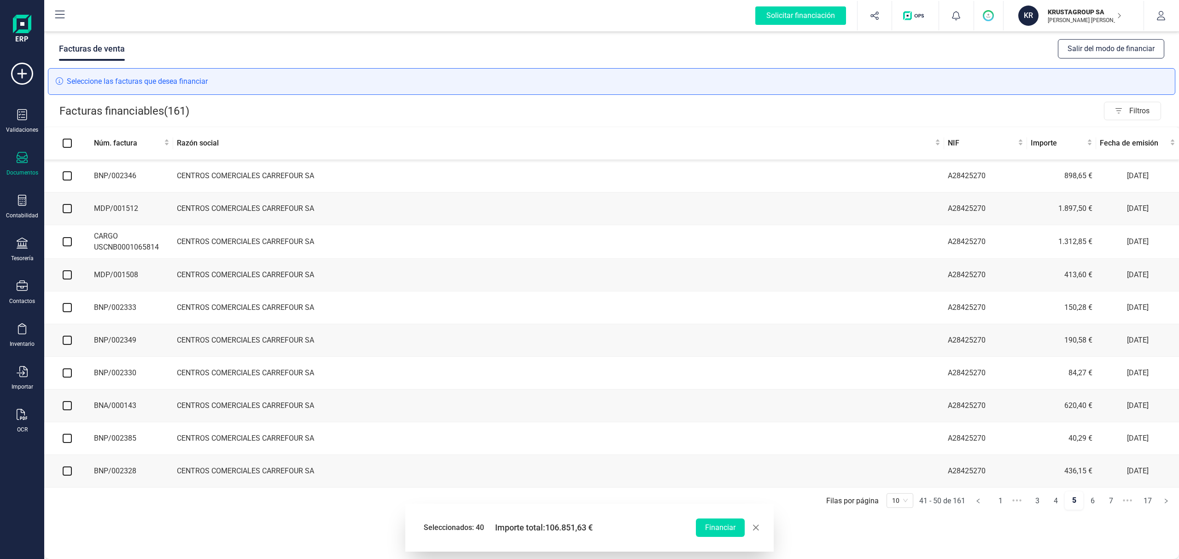
click at [64, 178] on input "checkbox" at bounding box center [67, 175] width 9 height 9
checkbox input "true"
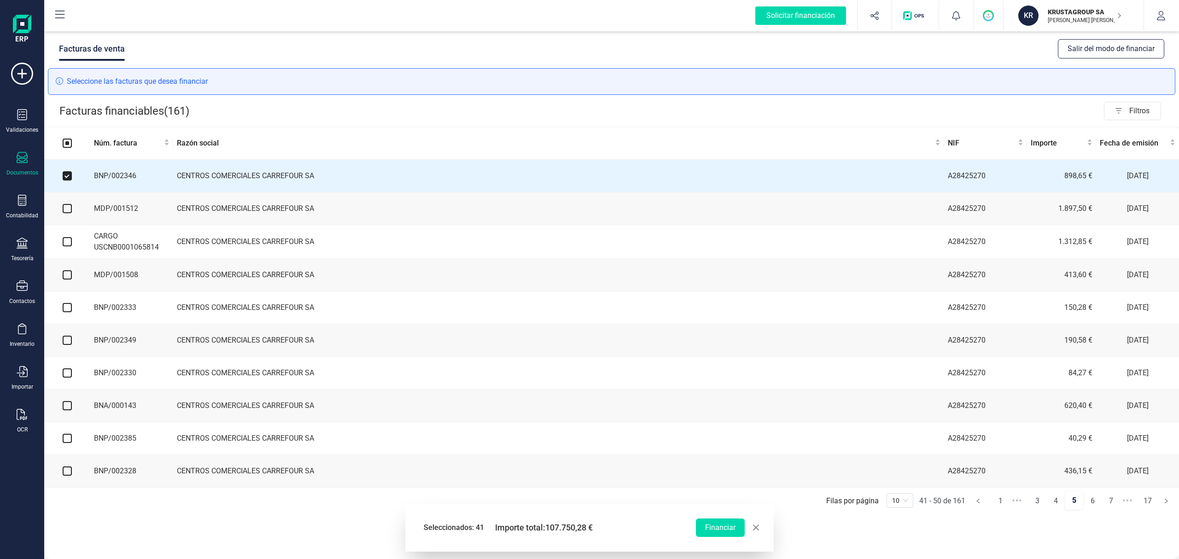
click at [67, 211] on input "checkbox" at bounding box center [67, 208] width 9 height 9
checkbox input "true"
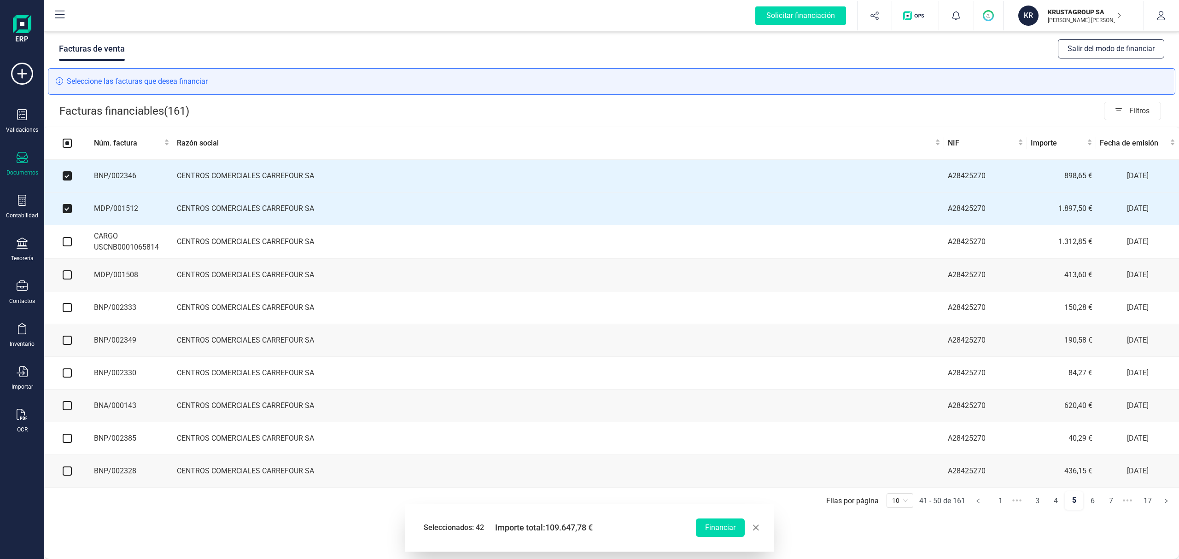
click at [70, 246] on input "checkbox" at bounding box center [67, 241] width 9 height 9
checkbox input "true"
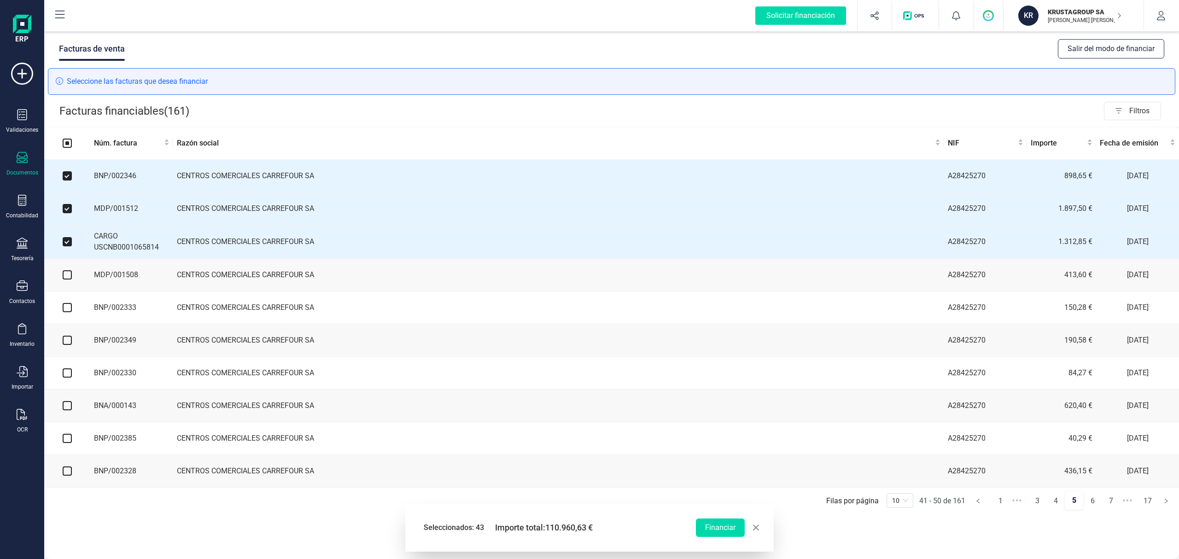
click at [67, 277] on input "checkbox" at bounding box center [67, 274] width 9 height 9
checkbox input "true"
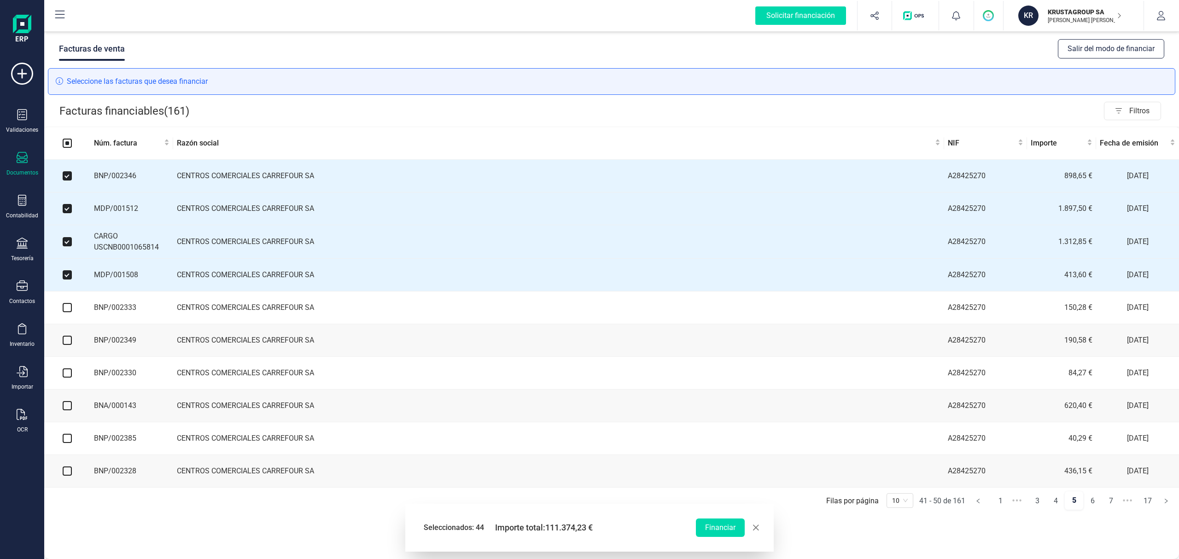
click at [67, 309] on input "checkbox" at bounding box center [67, 307] width 9 height 9
checkbox input "true"
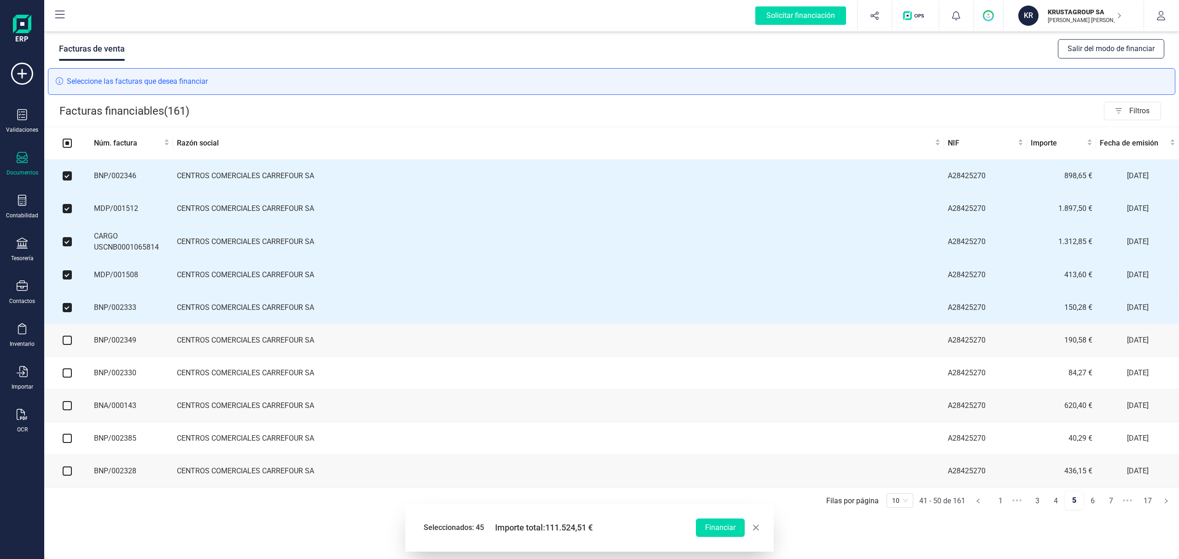
click at [69, 343] on input "checkbox" at bounding box center [67, 340] width 9 height 9
checkbox input "true"
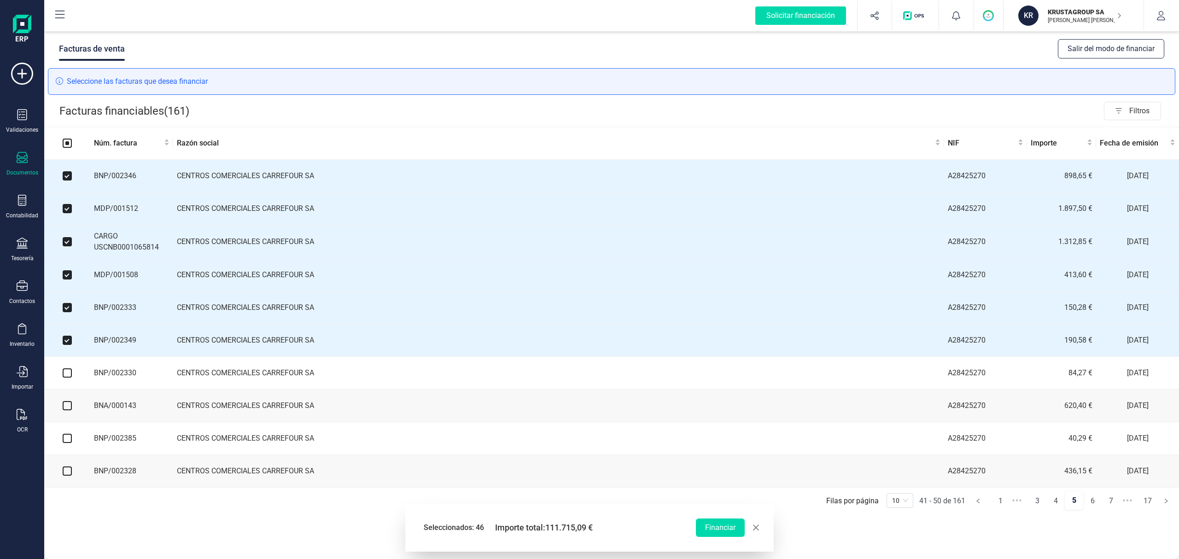
click at [65, 376] on input "checkbox" at bounding box center [67, 372] width 9 height 9
checkbox input "true"
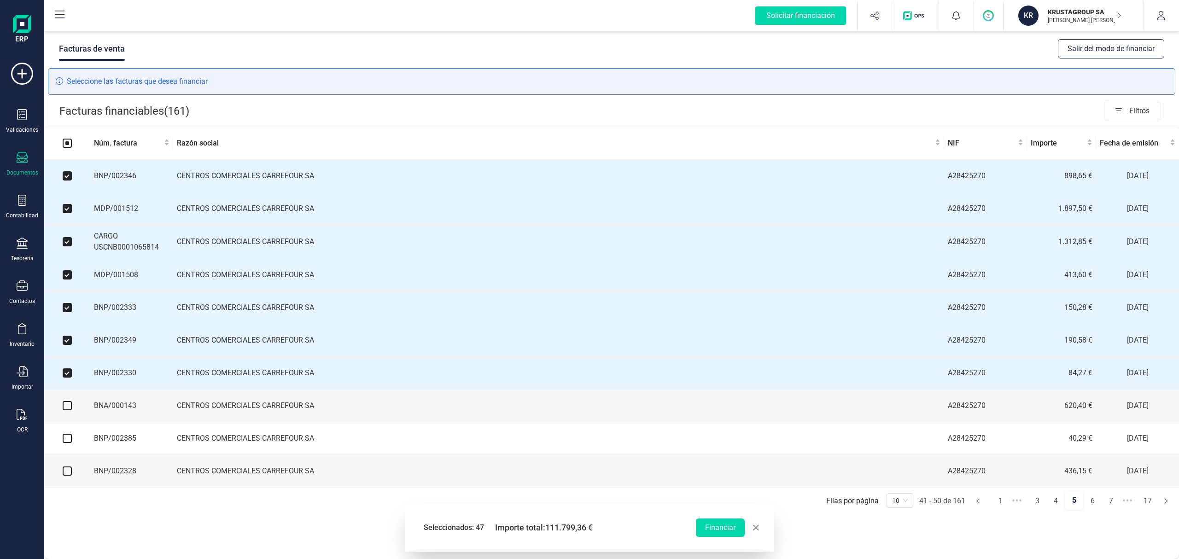
click at [70, 410] on input "checkbox" at bounding box center [67, 405] width 9 height 9
checkbox input "true"
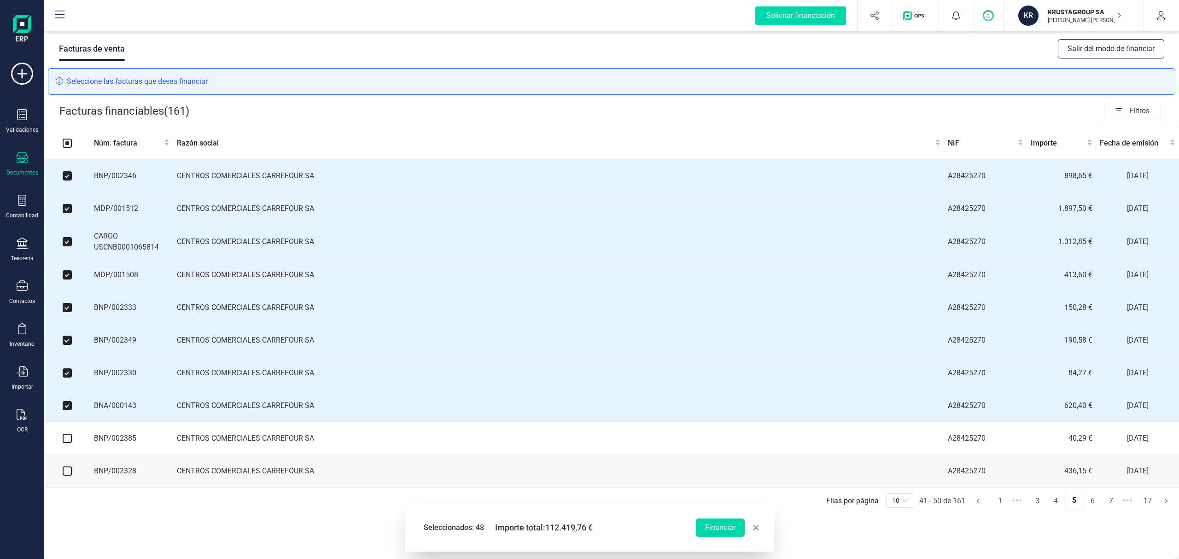
click at [68, 443] on input "checkbox" at bounding box center [67, 438] width 9 height 9
checkbox input "true"
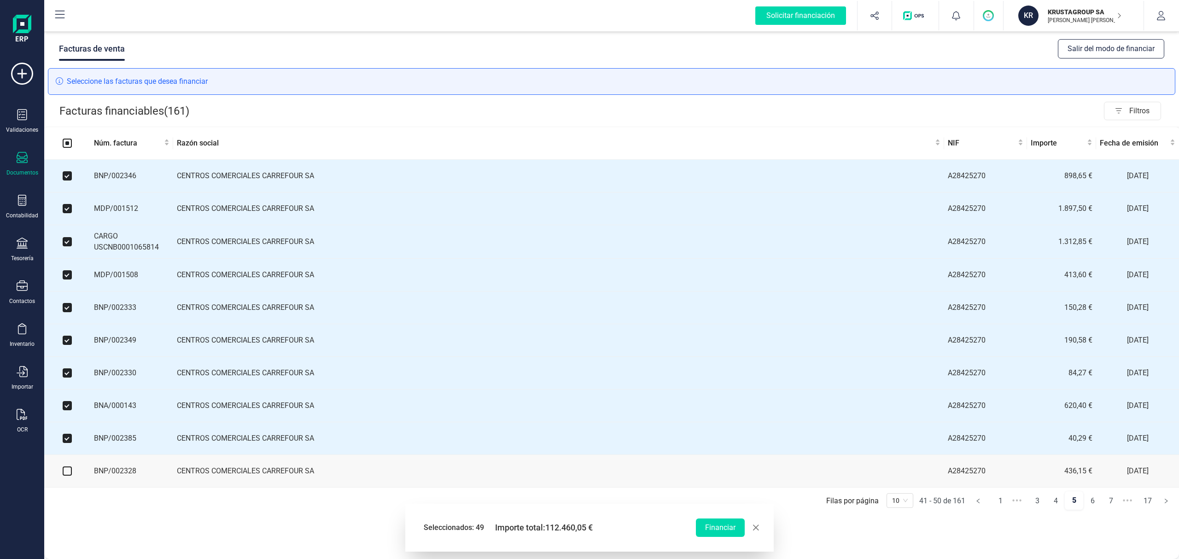
click at [69, 476] on input "checkbox" at bounding box center [67, 470] width 9 height 9
checkbox input "true"
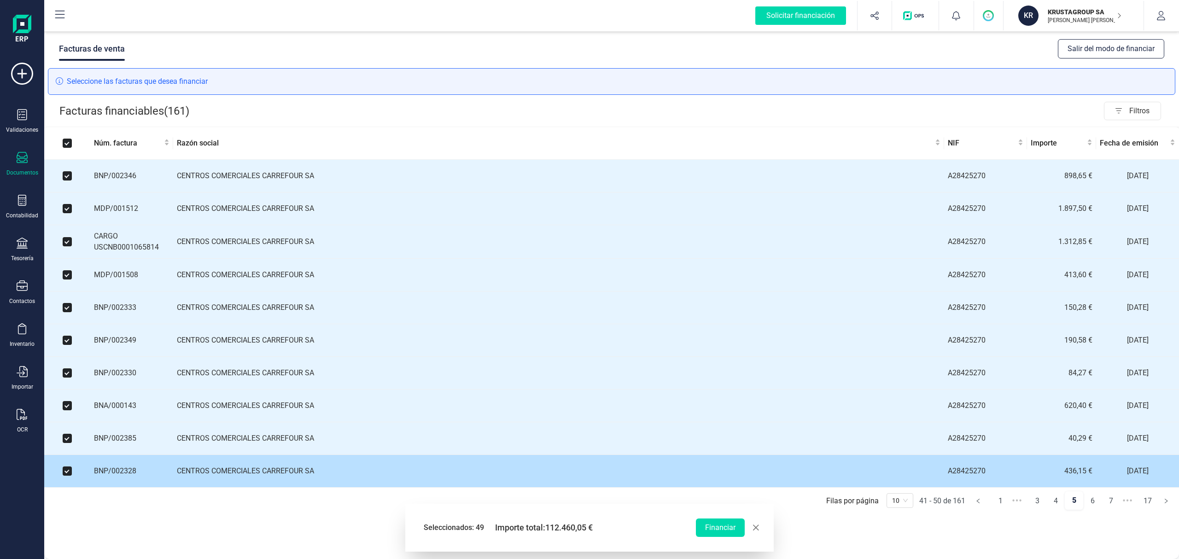
checkbox input "true"
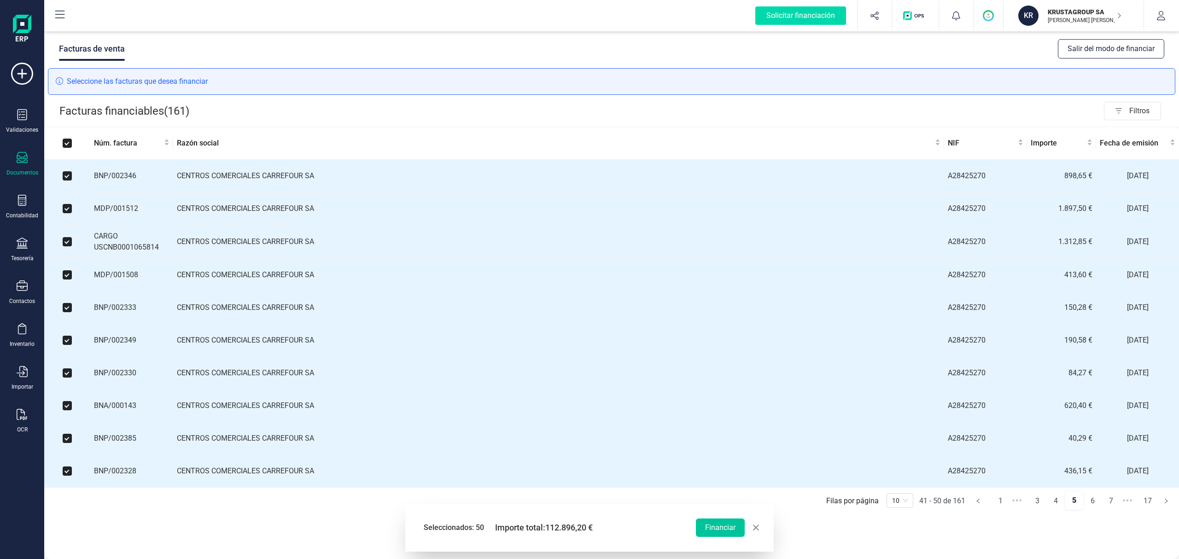
click at [722, 527] on button "Financiar" at bounding box center [720, 527] width 49 height 18
